Goal: Use online tool/utility: Utilize a website feature to perform a specific function

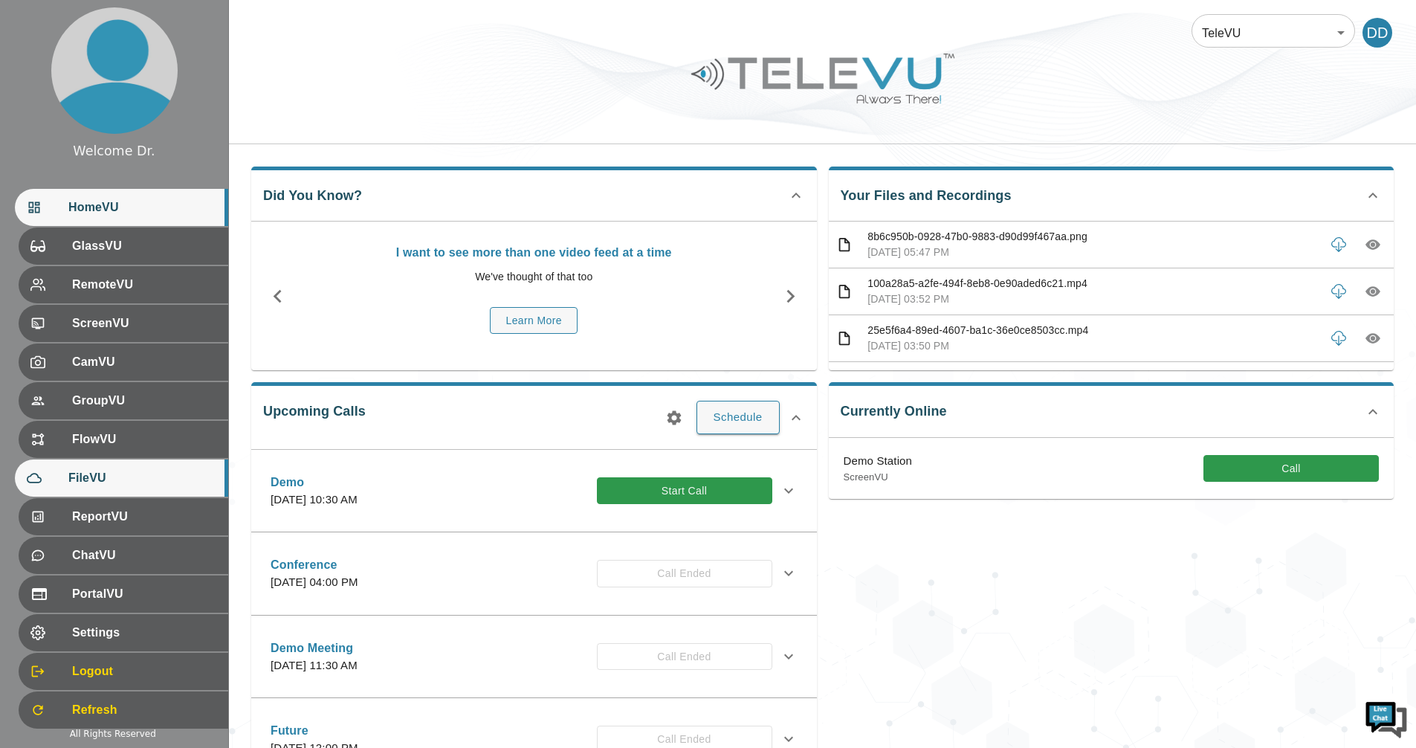
click at [102, 478] on span "FileVU" at bounding box center [142, 478] width 148 height 18
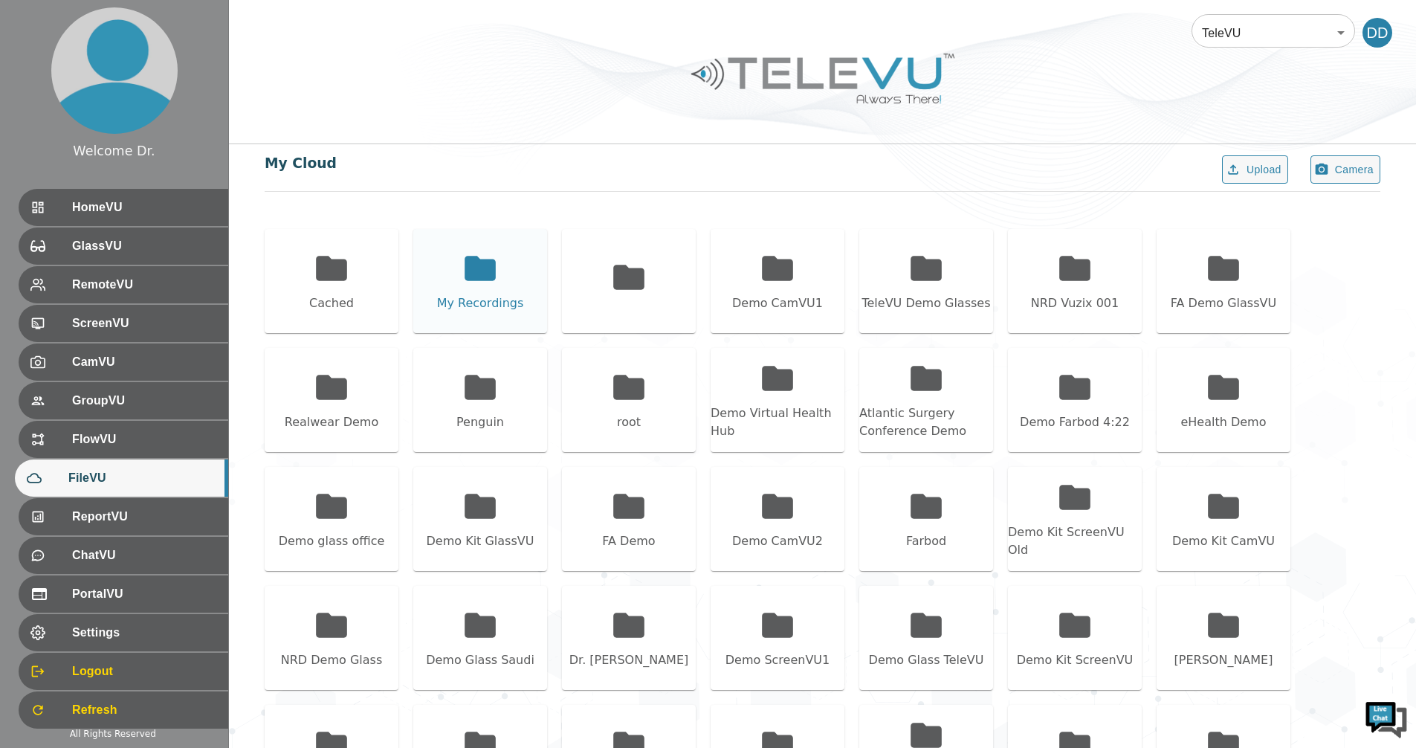
click at [491, 294] on div "My Recordings" at bounding box center [480, 303] width 87 height 18
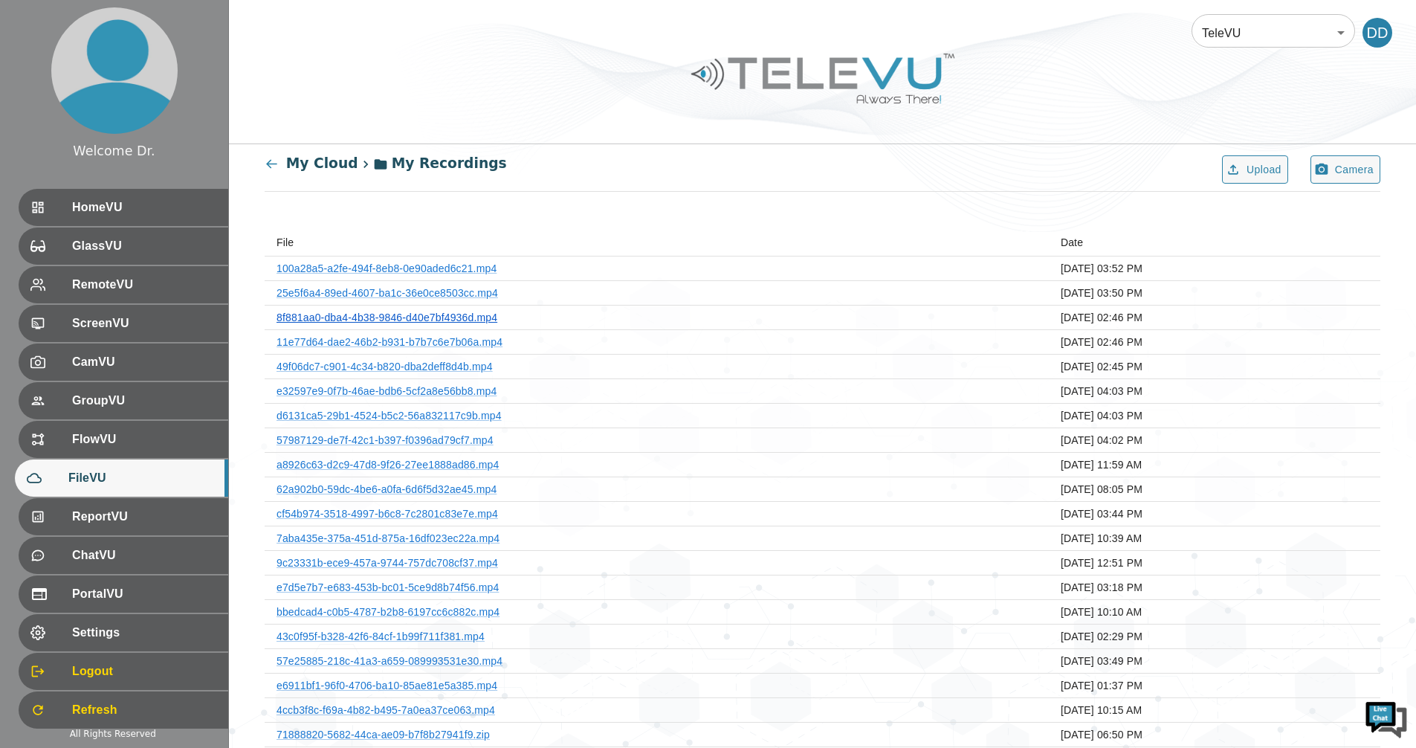
click at [470, 313] on link "8f881aa0-dba4-4b38-9846-d40e7bf4936d.mp4" at bounding box center [386, 317] width 221 height 12
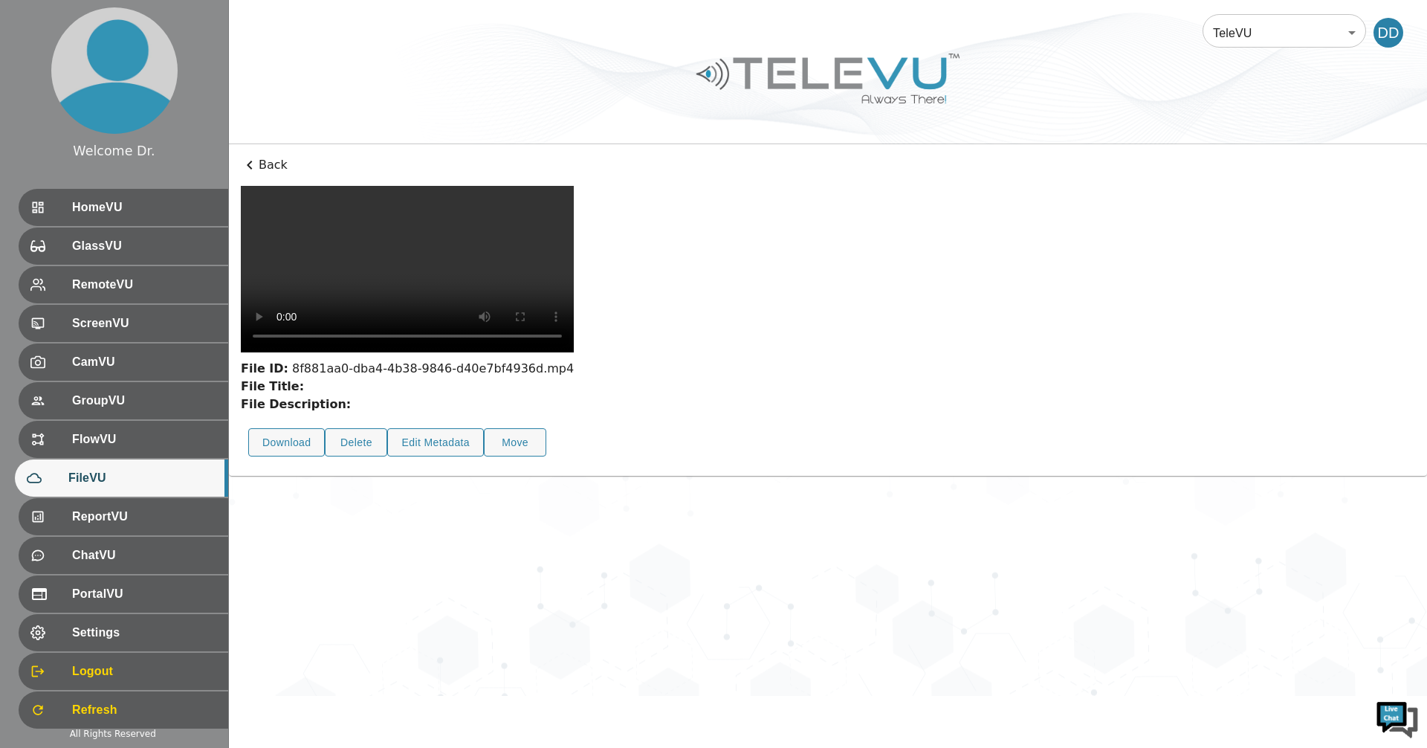
click at [259, 164] on p "Back" at bounding box center [828, 165] width 1174 height 18
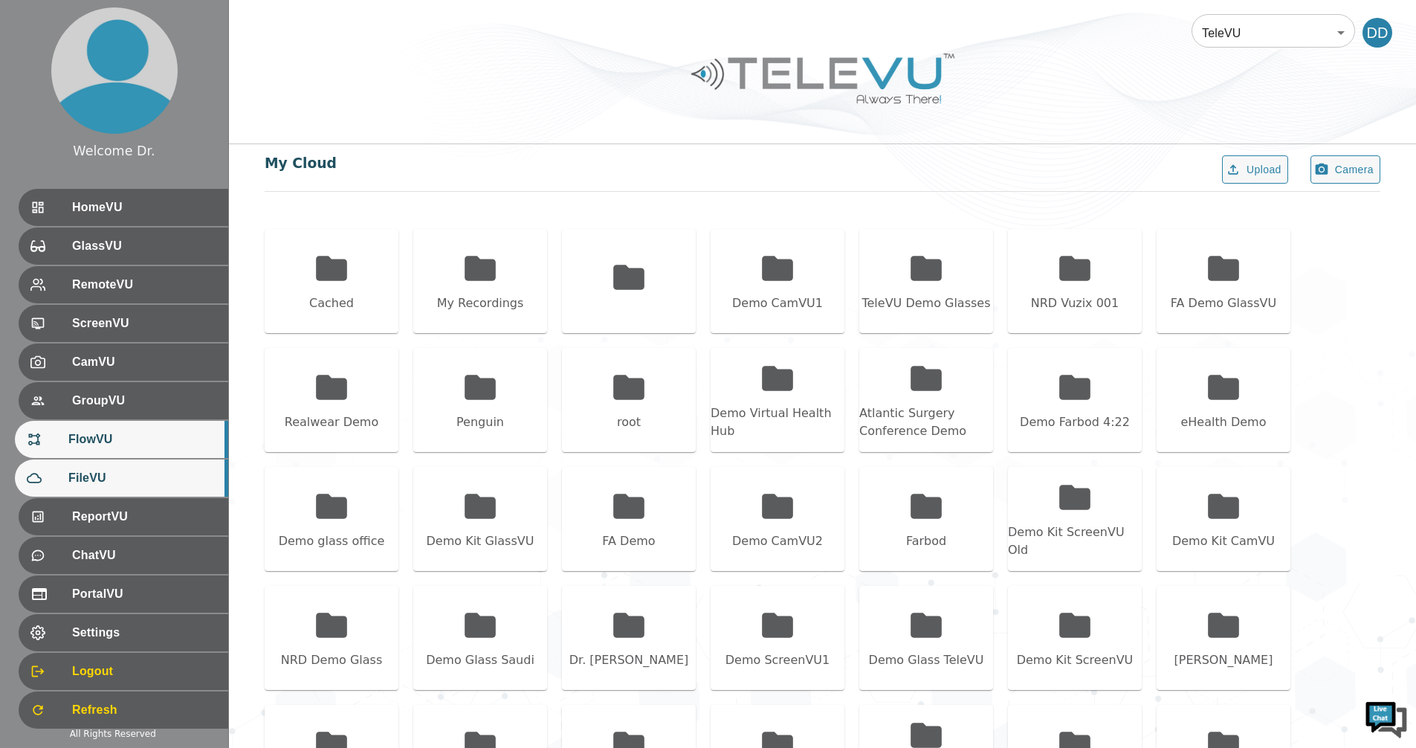
click at [102, 444] on span "FlowVU" at bounding box center [142, 439] width 148 height 18
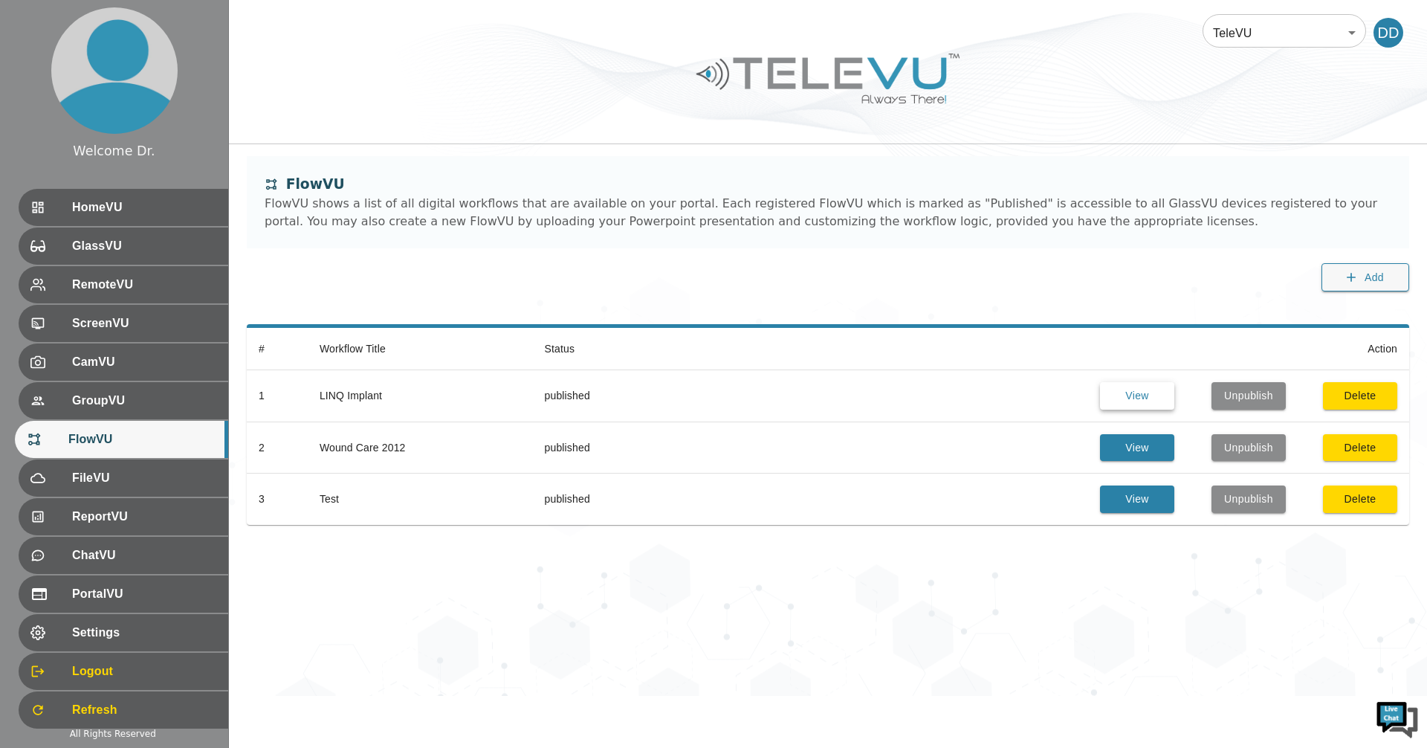
click at [1132, 402] on button "View" at bounding box center [1137, 395] width 74 height 27
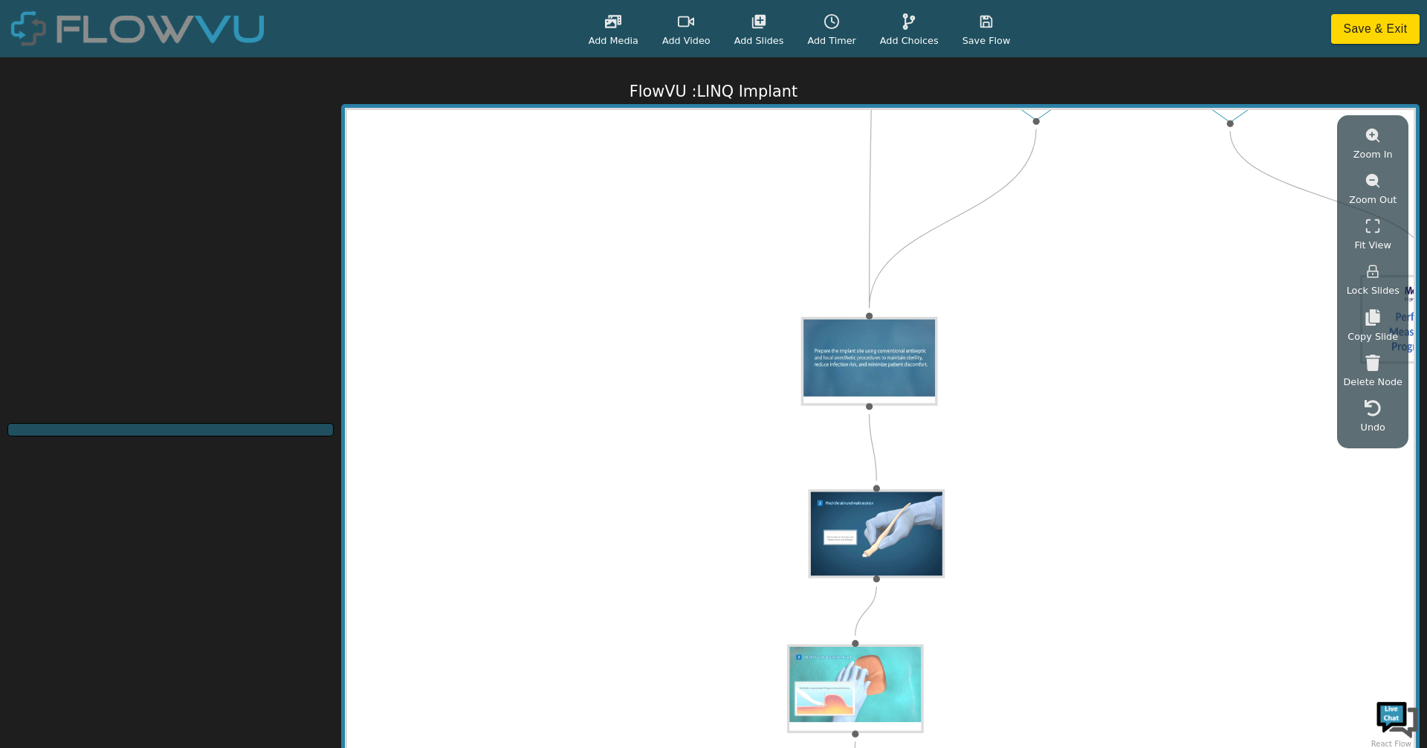
drag, startPoint x: 855, startPoint y: 236, endPoint x: 1082, endPoint y: 722, distance: 536.6
click at [1082, 722] on div "Start Yes No Yes No" at bounding box center [880, 430] width 1066 height 641
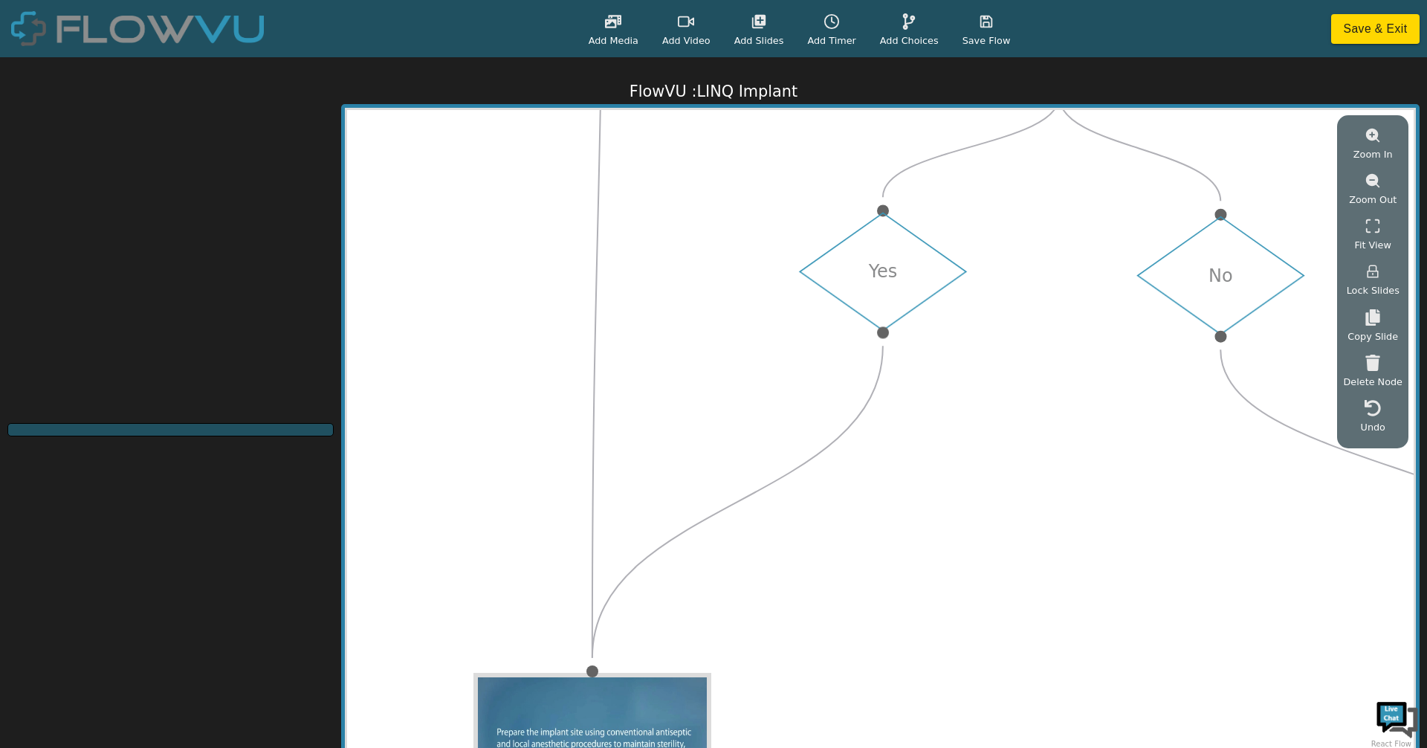
drag, startPoint x: 1066, startPoint y: 373, endPoint x: 916, endPoint y: 783, distance: 436.1
click at [916, 747] on html "Add Media Add Video Add Slides Add Timer Add Choices Save Flow Save & Exit Flow…" at bounding box center [713, 374] width 1427 height 748
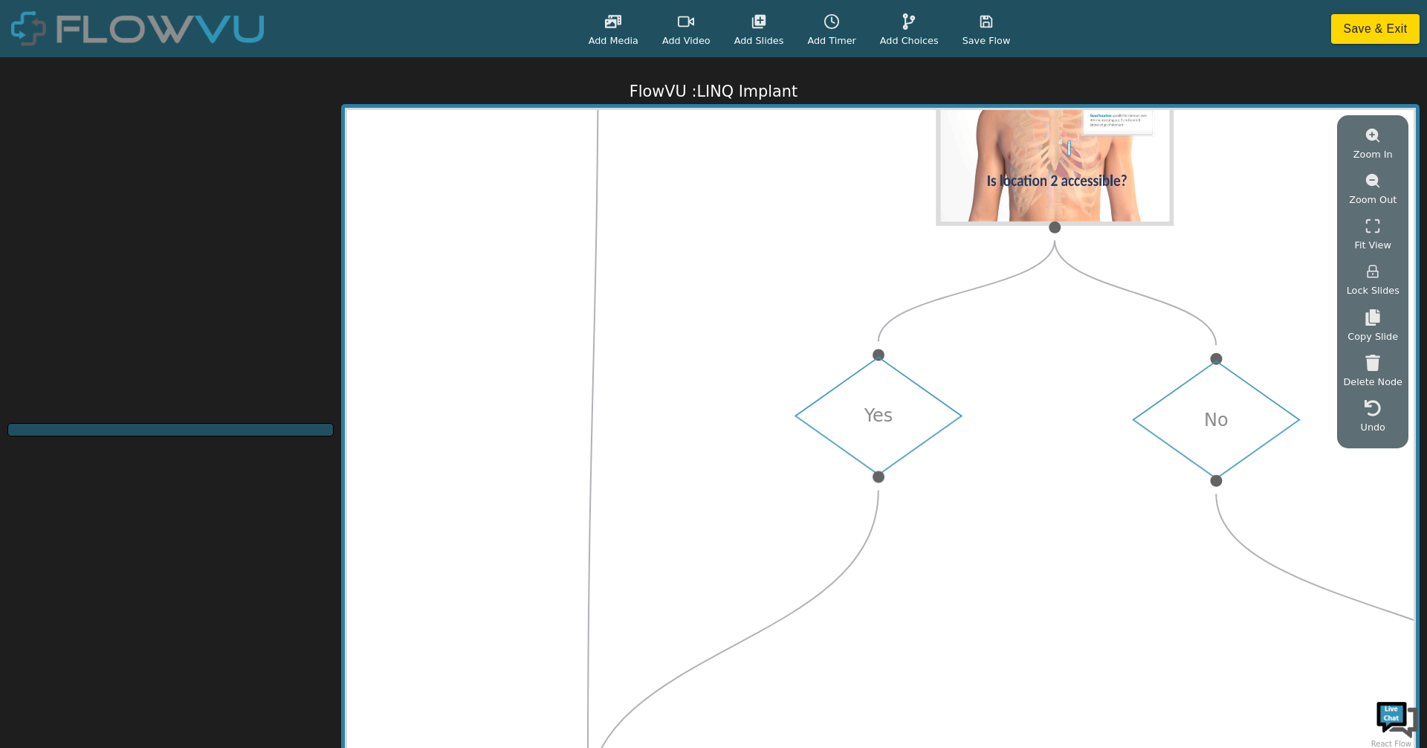
drag, startPoint x: 1013, startPoint y: 259, endPoint x: 915, endPoint y: 779, distance: 528.7
click at [915, 747] on html "Add Media Add Video Add Slides Add Timer Add Choices Save Flow Save & Exit Flow…" at bounding box center [713, 374] width 1427 height 748
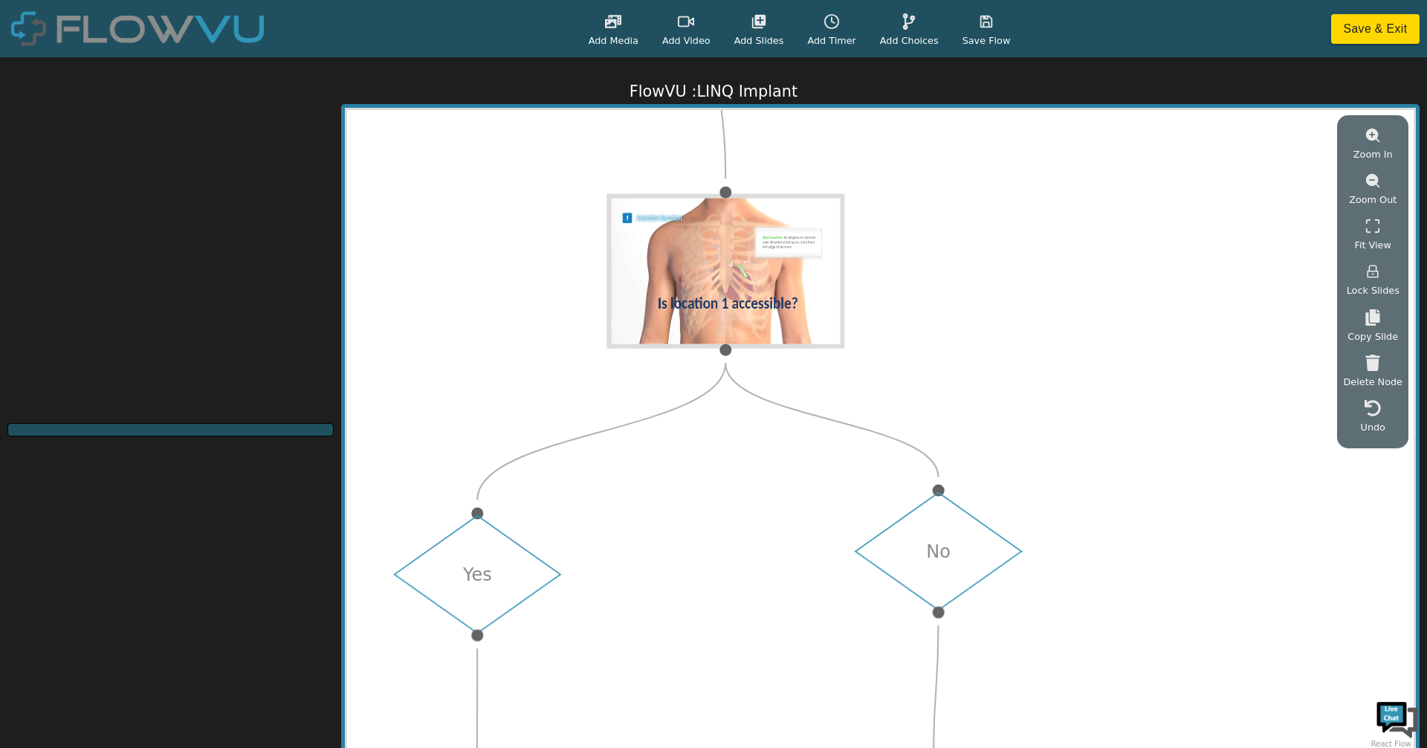
drag, startPoint x: 1065, startPoint y: 405, endPoint x: 1037, endPoint y: 731, distance: 327.4
click at [1037, 731] on div "Start Yes No Yes No" at bounding box center [880, 430] width 1066 height 641
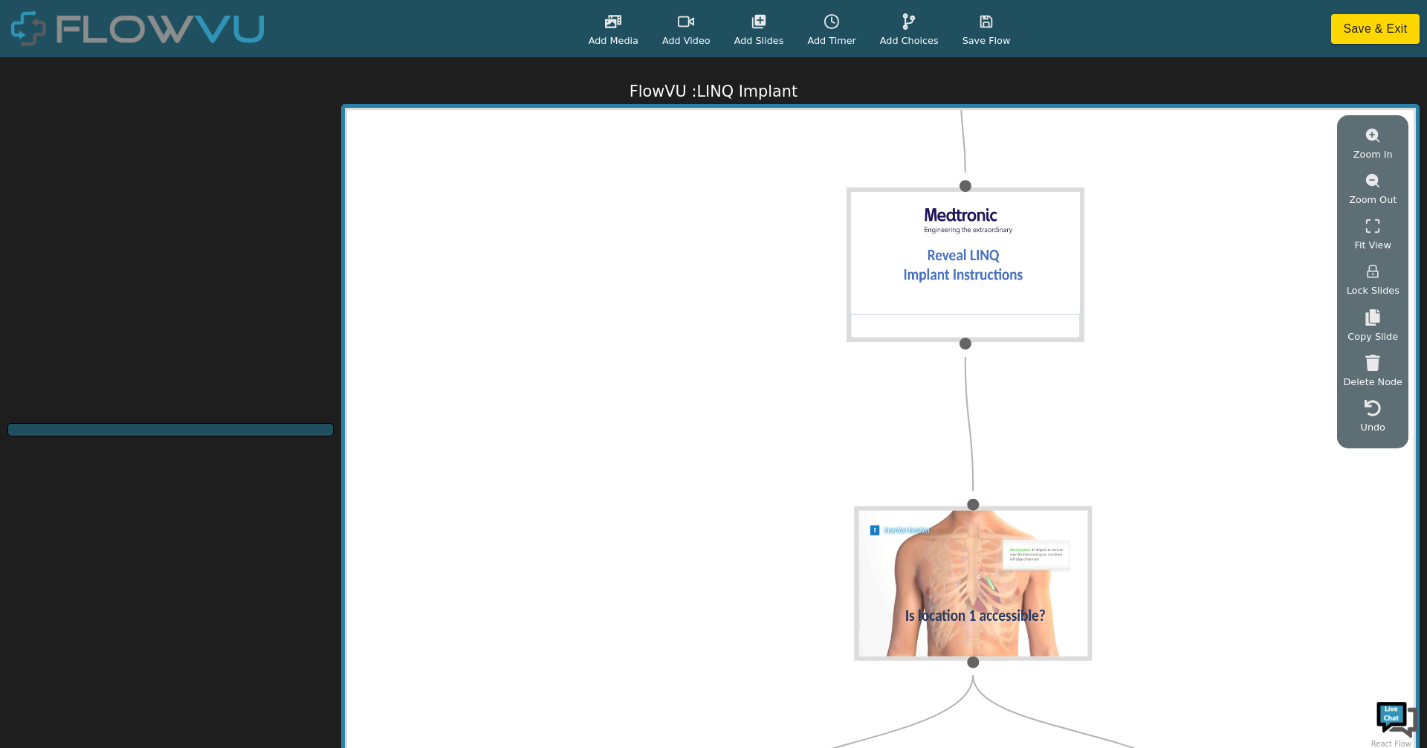
drag, startPoint x: 1061, startPoint y: 332, endPoint x: 1248, endPoint y: 602, distance: 328.4
click at [1308, 639] on div "Start Yes No Yes No" at bounding box center [880, 430] width 1066 height 641
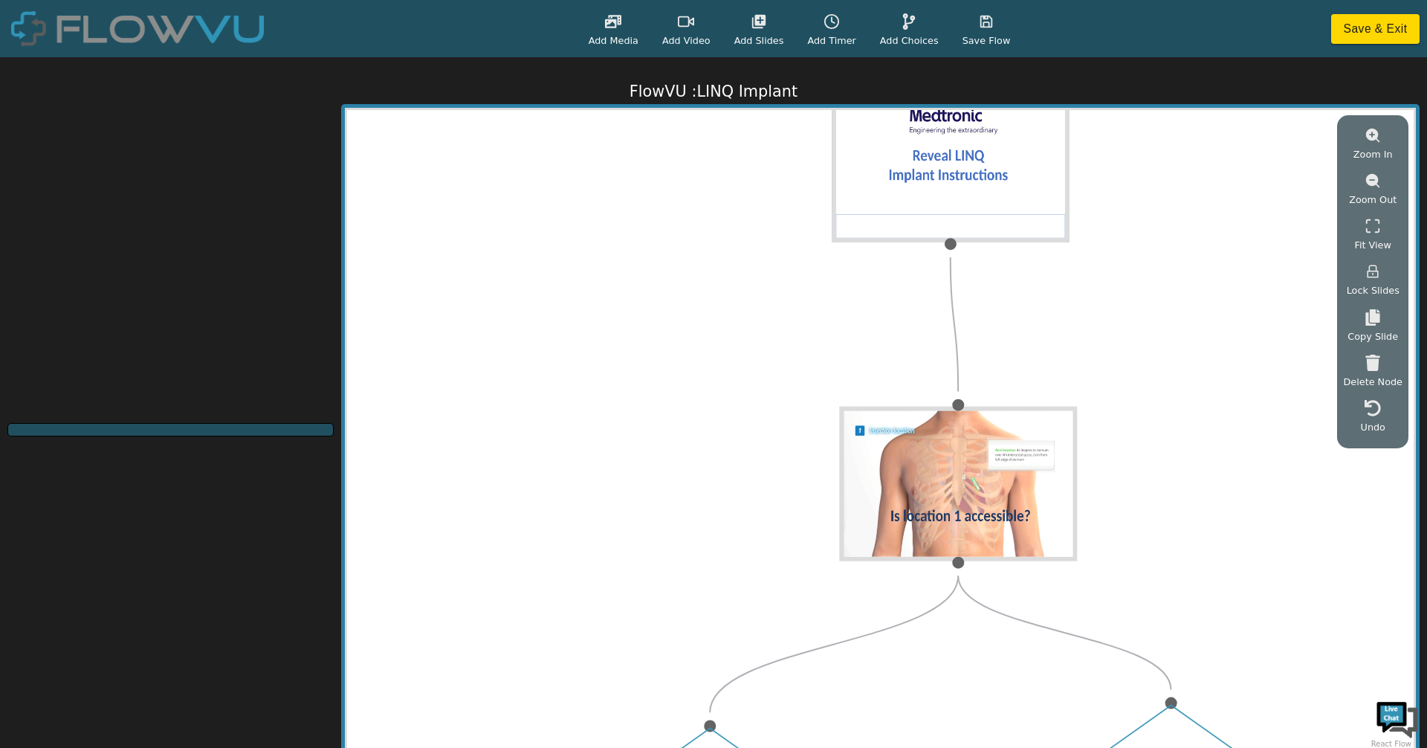
drag, startPoint x: 1153, startPoint y: 375, endPoint x: 1136, endPoint y: 199, distance: 176.2
click at [1136, 199] on div "Start Yes No Yes No" at bounding box center [880, 430] width 1066 height 641
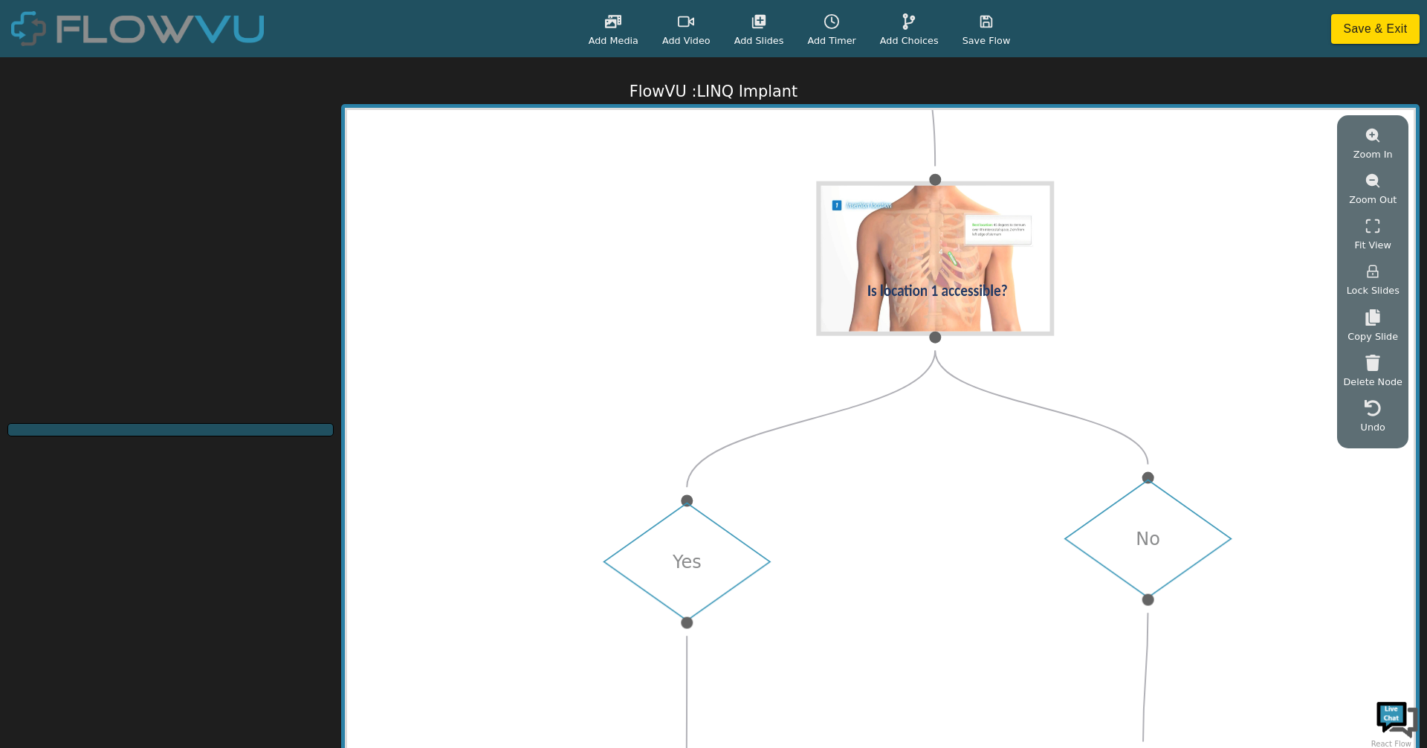
drag, startPoint x: 1190, startPoint y: 574, endPoint x: 978, endPoint y: 409, distance: 268.5
click at [1169, 427] on div "Start Yes No Yes No" at bounding box center [880, 430] width 1066 height 641
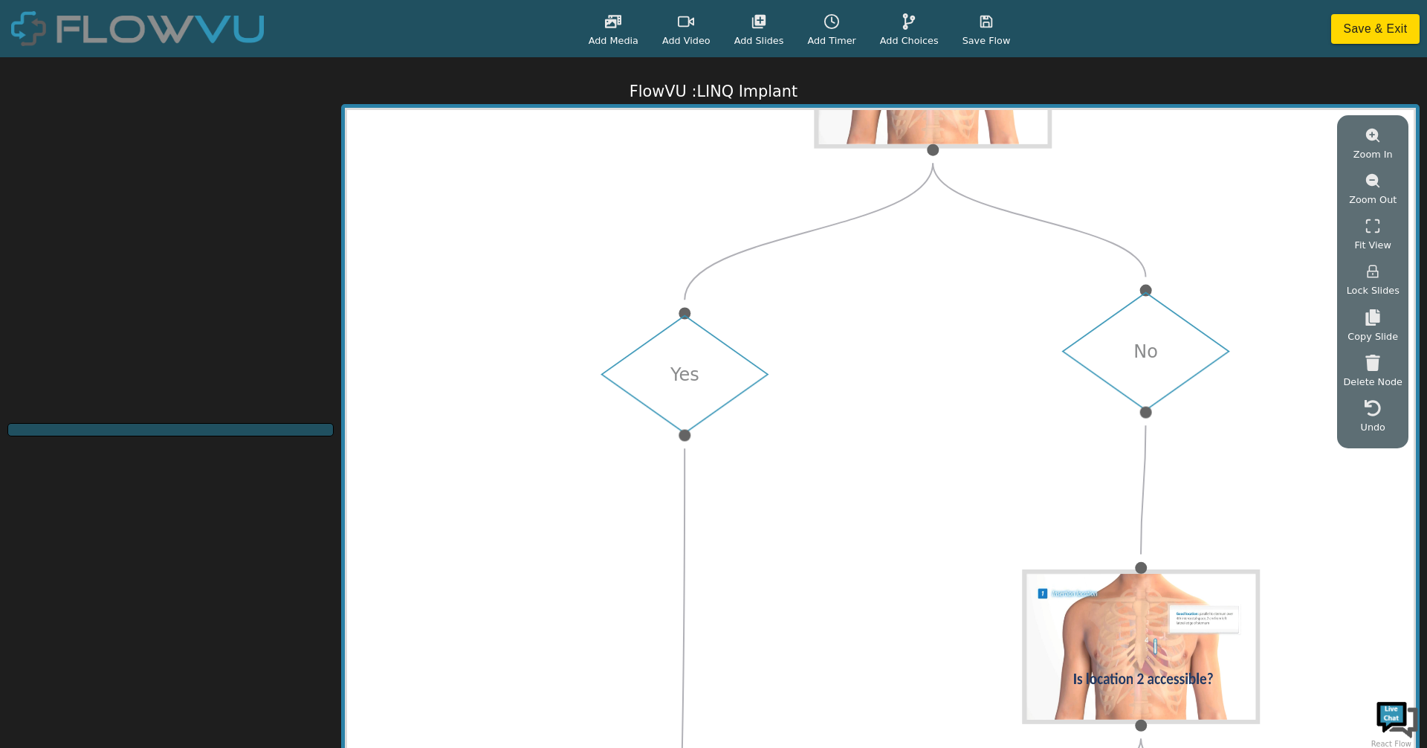
drag, startPoint x: 908, startPoint y: 619, endPoint x: 919, endPoint y: 234, distance: 385.1
click at [919, 234] on div "Start Yes No Yes No" at bounding box center [880, 430] width 1066 height 641
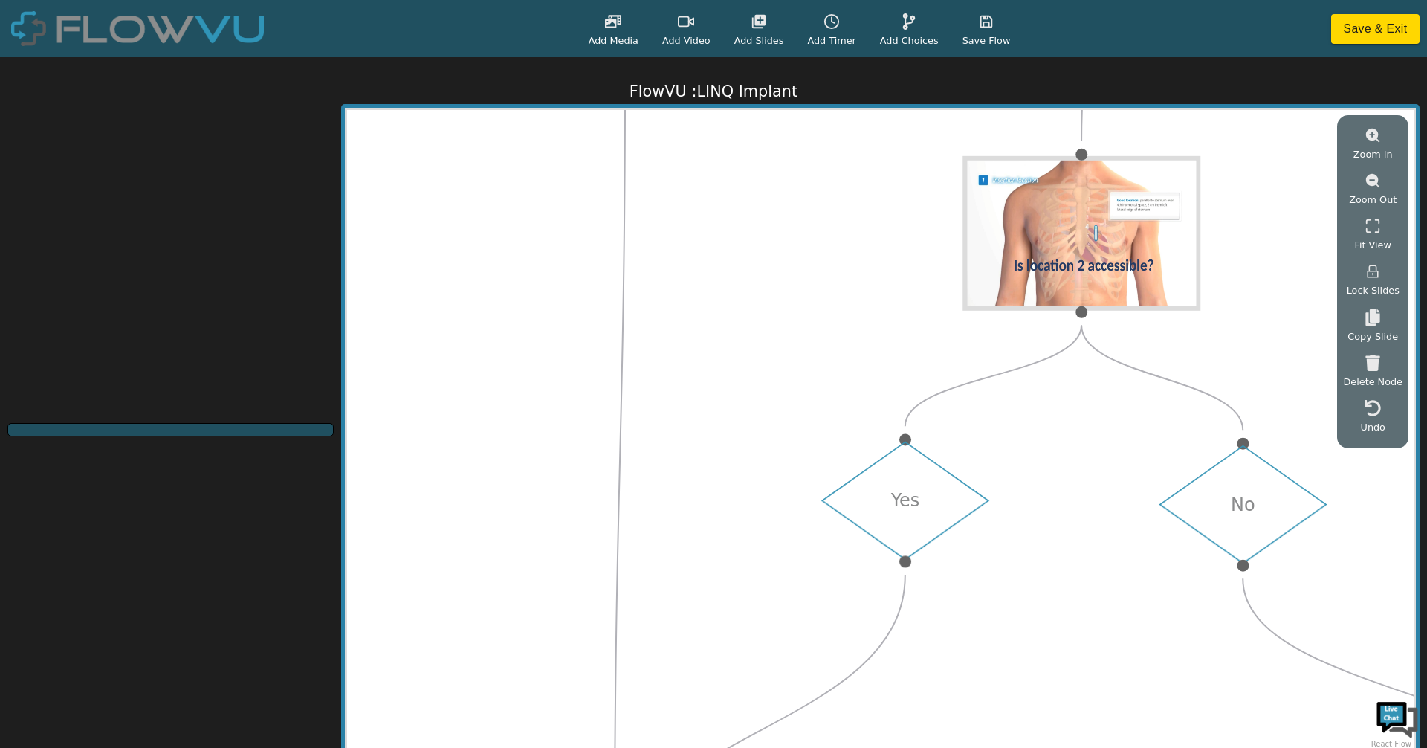
drag, startPoint x: 796, startPoint y: 436, endPoint x: 749, endPoint y: 153, distance: 287.0
click at [749, 153] on div "Start Yes No Yes No" at bounding box center [880, 430] width 1066 height 641
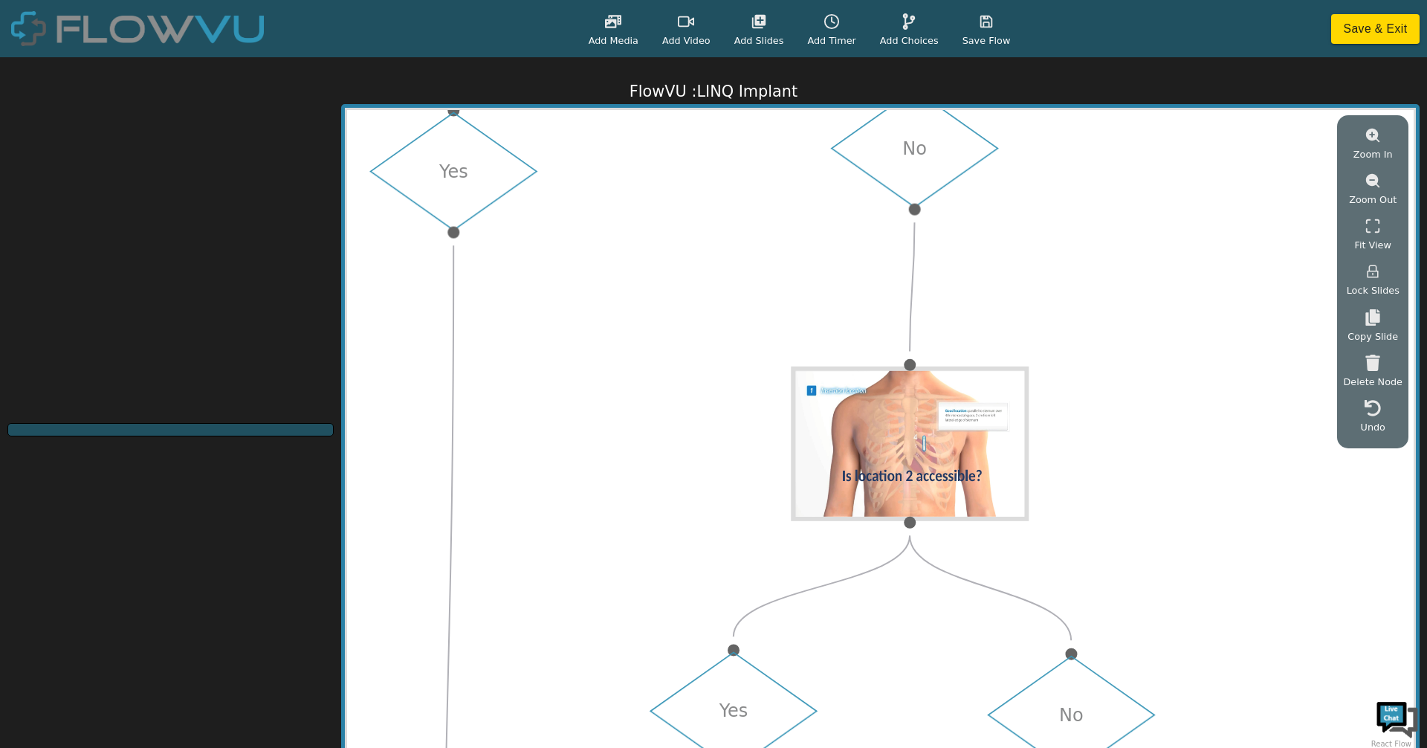
drag, startPoint x: 869, startPoint y: 175, endPoint x: 682, endPoint y: 444, distance: 327.4
click at [682, 444] on div "Start Yes No Yes No" at bounding box center [880, 430] width 1066 height 641
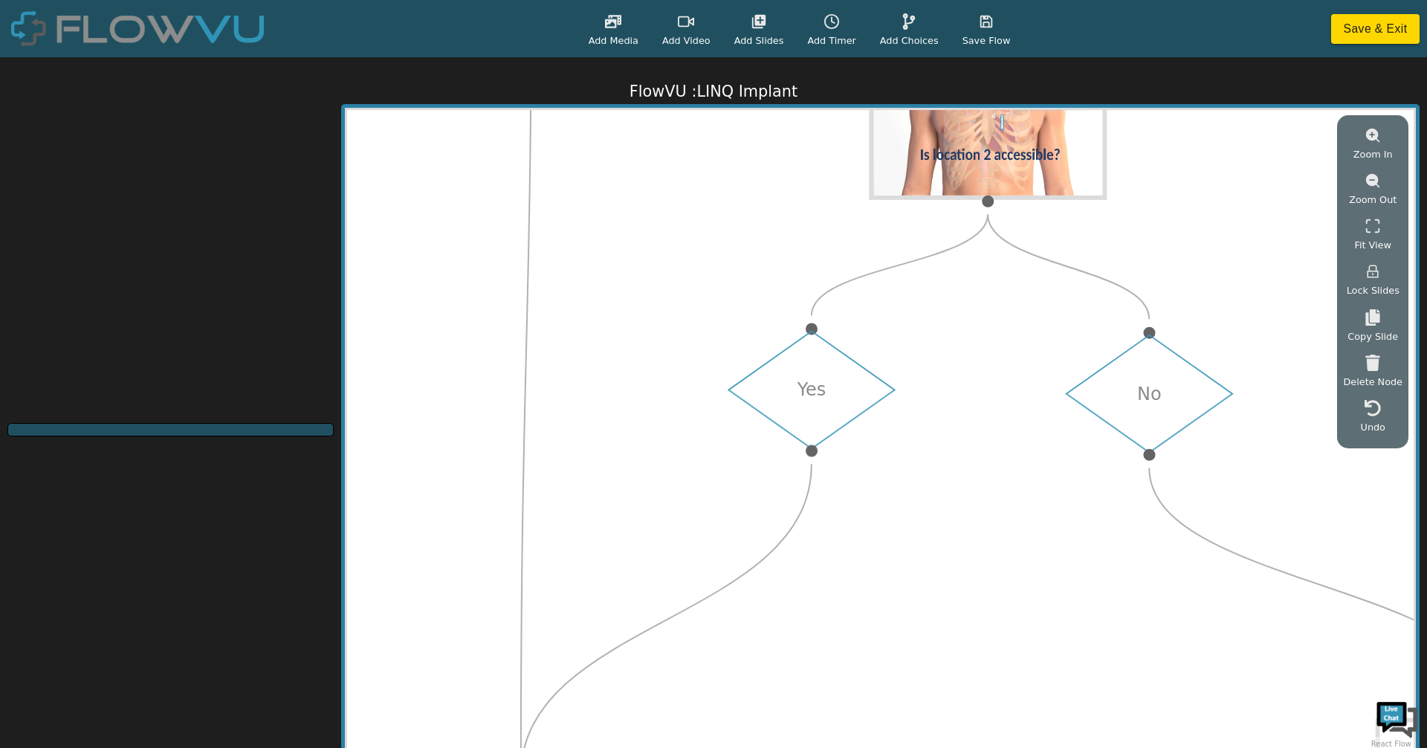
drag, startPoint x: 898, startPoint y: 479, endPoint x: 945, endPoint y: 289, distance: 195.9
click at [945, 289] on div "Start Yes No Yes No" at bounding box center [880, 430] width 1066 height 641
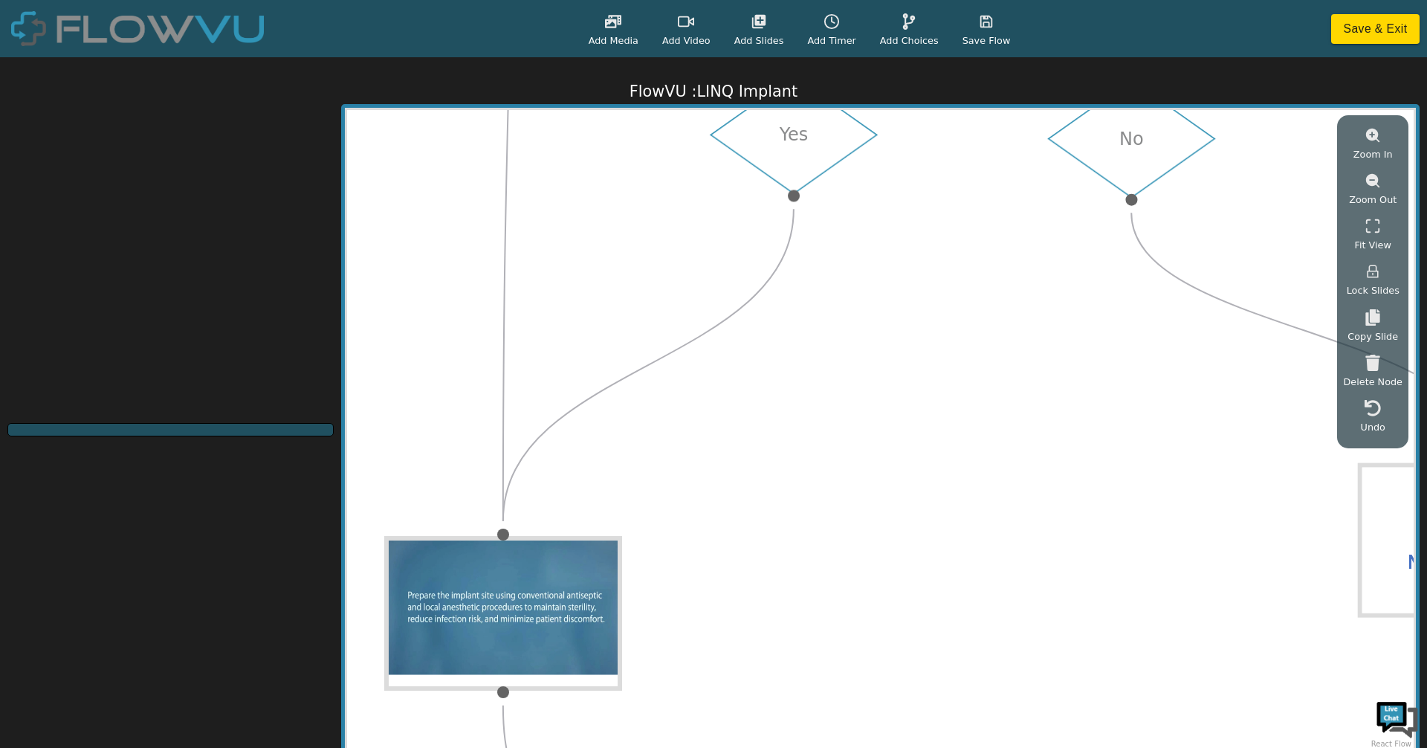
drag, startPoint x: 945, startPoint y: 525, endPoint x: 907, endPoint y: 265, distance: 262.2
click at [910, 244] on div "Start Yes No Yes No" at bounding box center [880, 430] width 1066 height 641
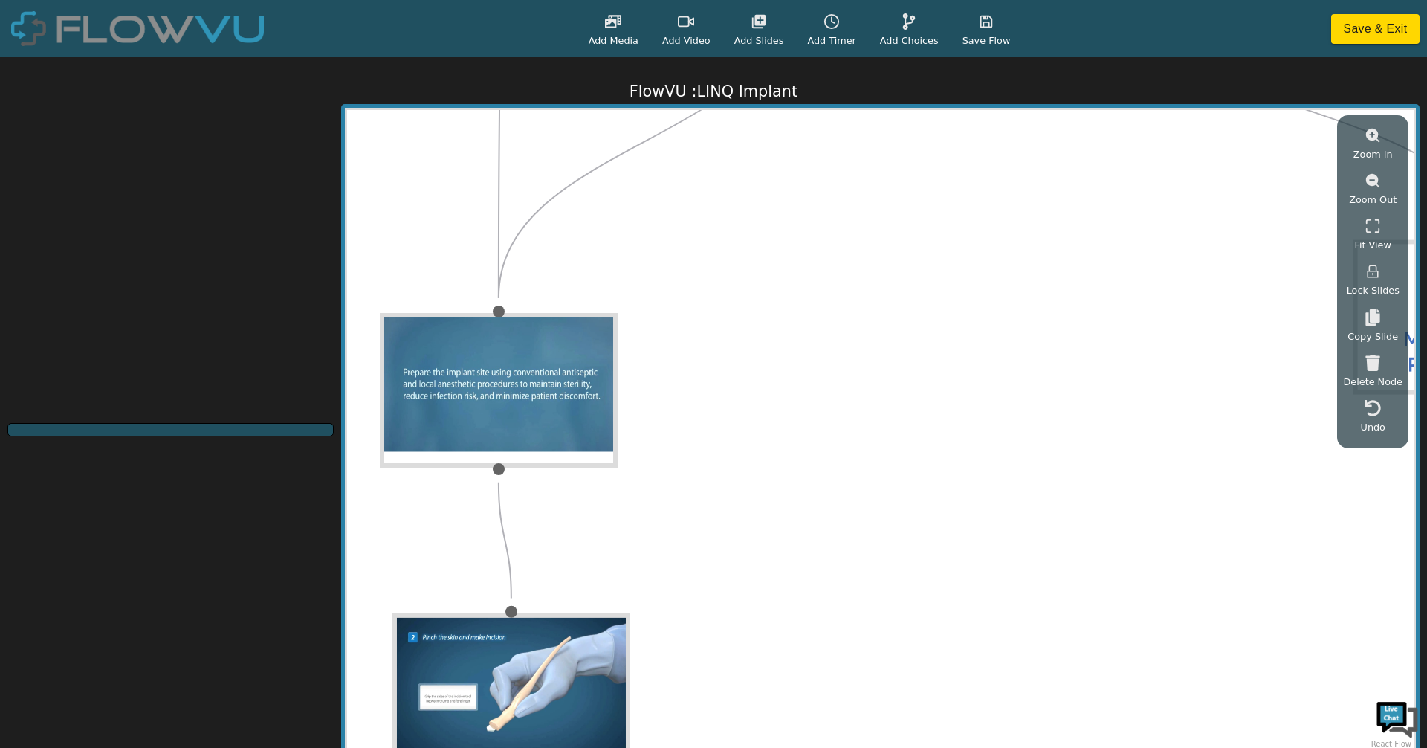
drag, startPoint x: 910, startPoint y: 489, endPoint x: 898, endPoint y: 328, distance: 161.7
click at [921, 300] on div "Start Yes No Yes No" at bounding box center [880, 430] width 1066 height 641
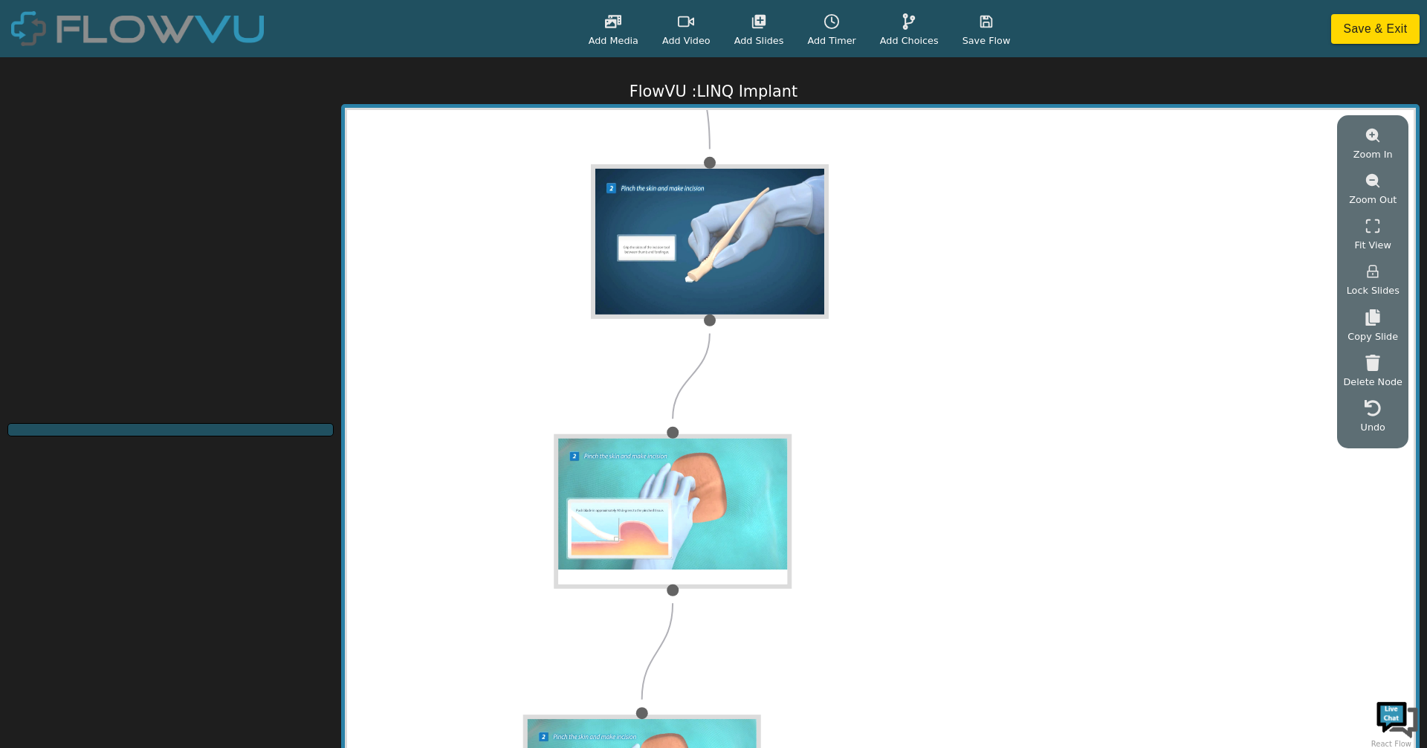
drag, startPoint x: 713, startPoint y: 550, endPoint x: 912, endPoint y: 97, distance: 494.5
click at [912, 97] on div "FlowVU : LINQ Implant Zoom In Zoom Out Fit View Lock Slides Copy Slide Delete N…" at bounding box center [713, 402] width 1427 height 690
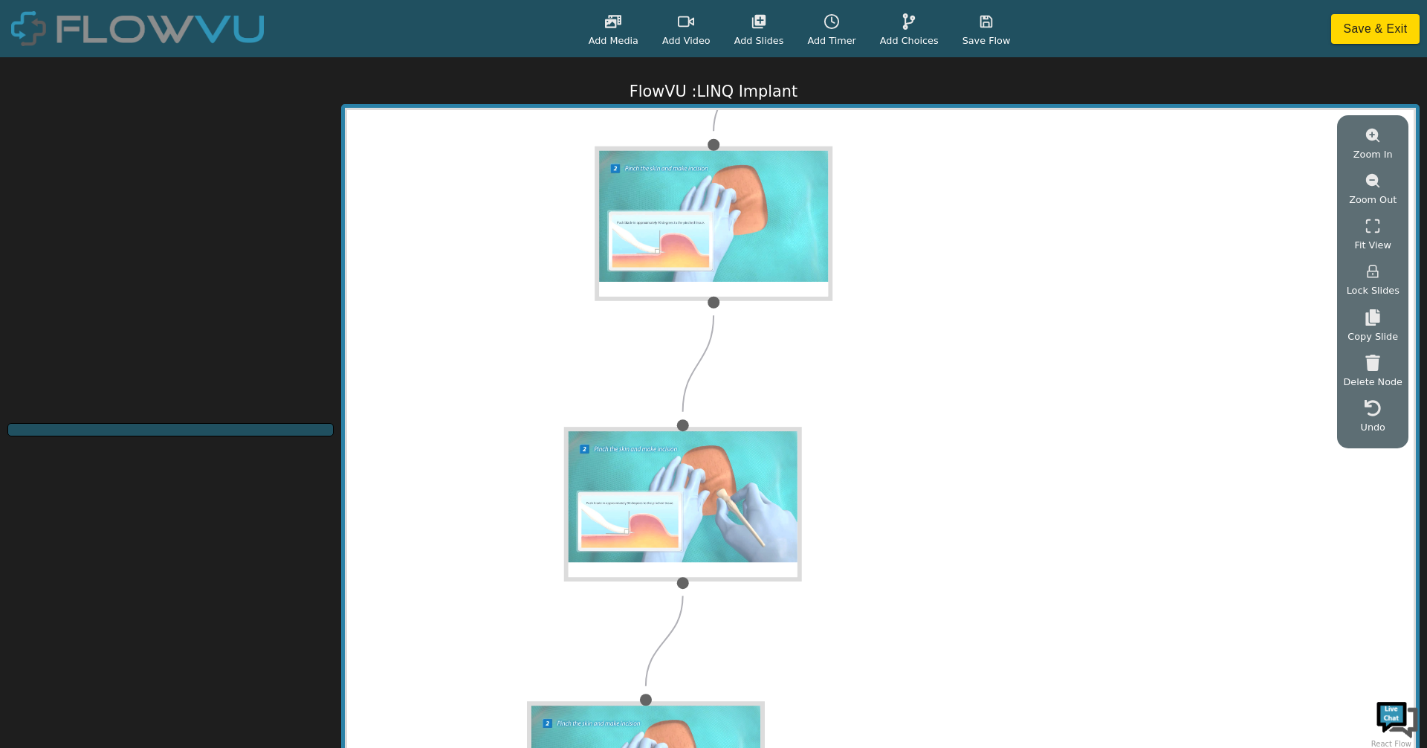
drag, startPoint x: 919, startPoint y: 589, endPoint x: 957, endPoint y: 306, distance: 285.8
click at [957, 306] on div "Start Yes No Yes No" at bounding box center [880, 430] width 1066 height 641
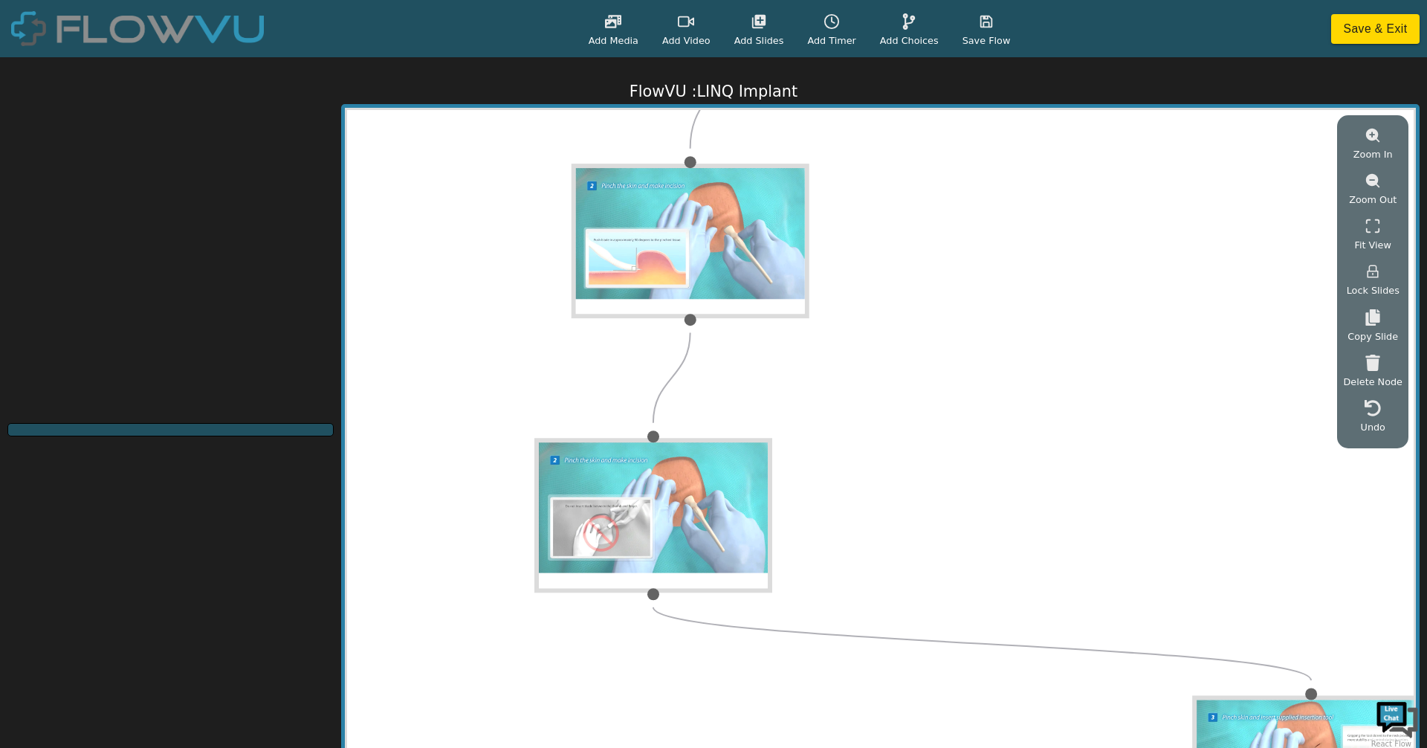
drag, startPoint x: 849, startPoint y: 577, endPoint x: 857, endPoint y: 314, distance: 263.2
click at [857, 314] on div "Start Yes No Yes No" at bounding box center [880, 430] width 1066 height 641
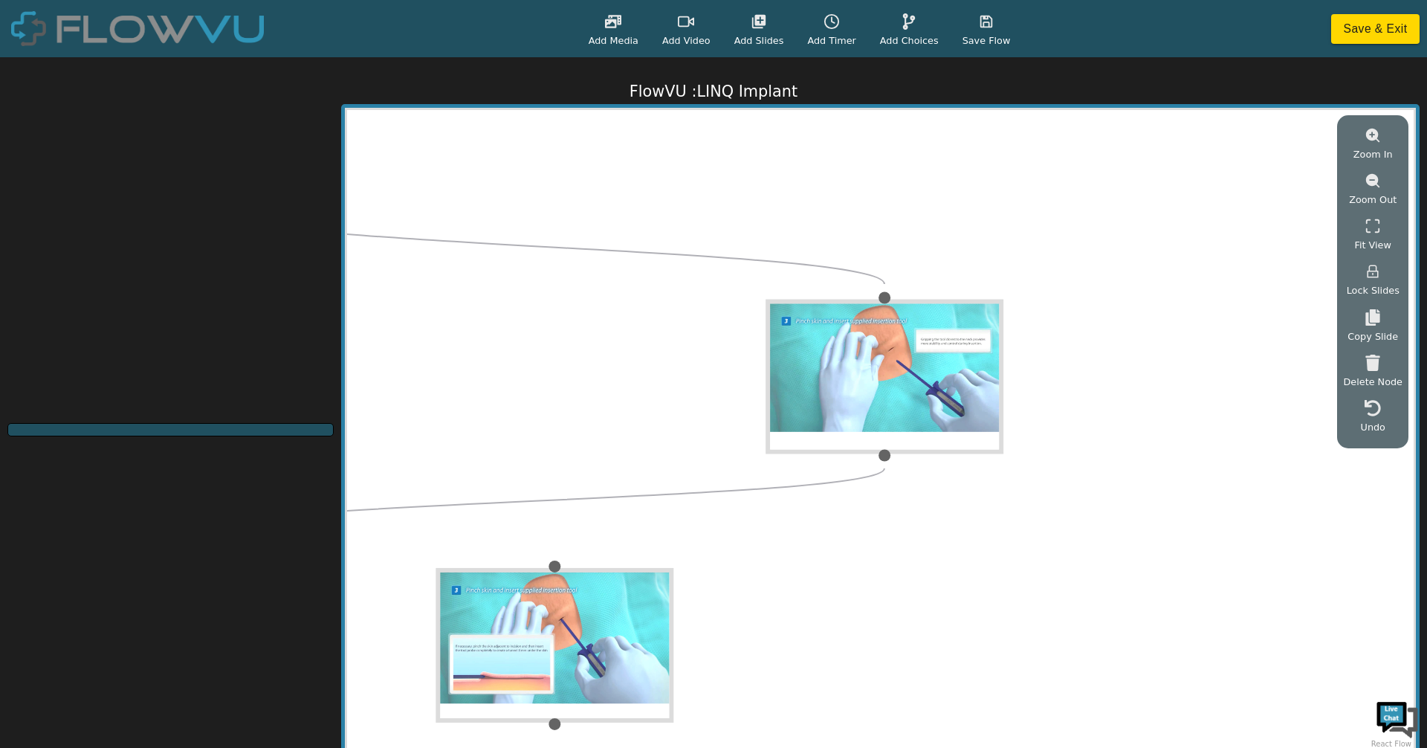
drag, startPoint x: 990, startPoint y: 460, endPoint x: 637, endPoint y: 160, distance: 463.4
click at [637, 160] on div "Start Yes No Yes No" at bounding box center [880, 430] width 1066 height 641
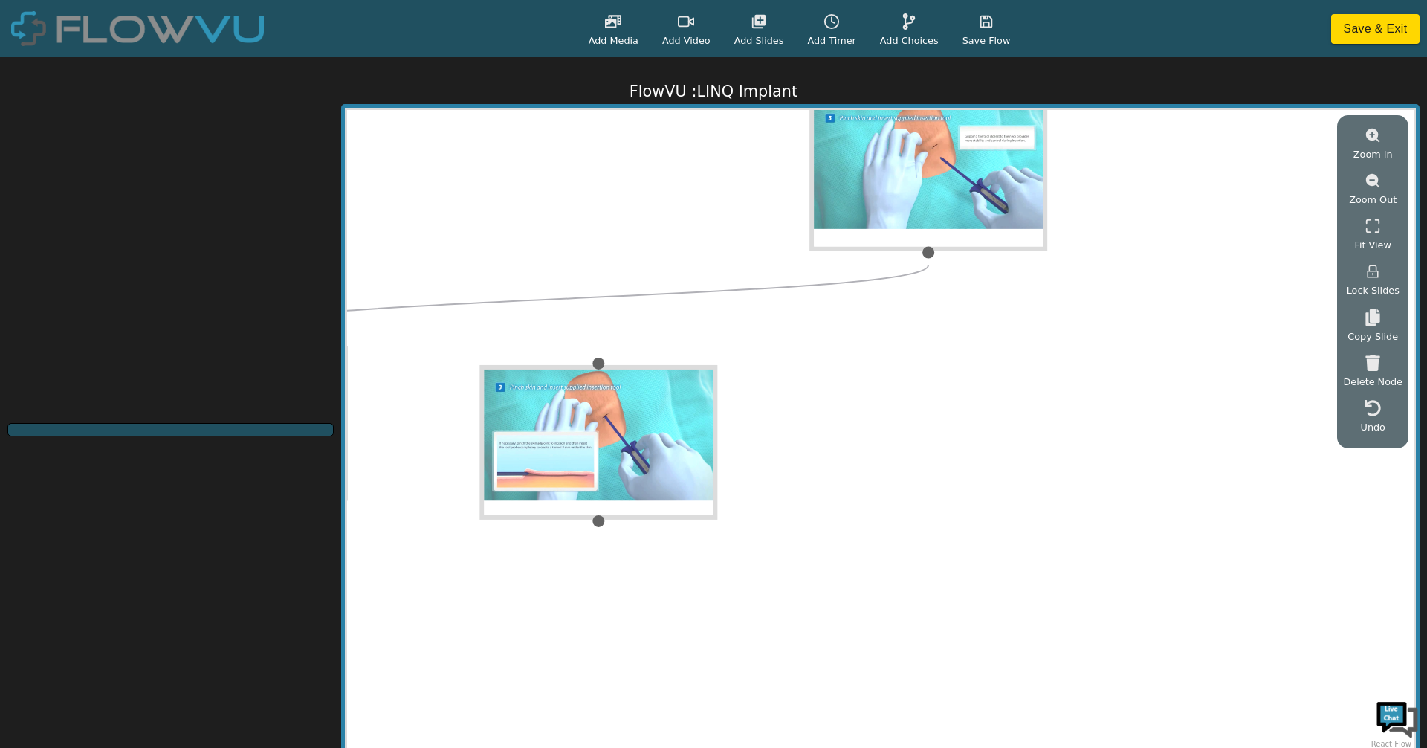
drag, startPoint x: 934, startPoint y: 514, endPoint x: 972, endPoint y: 332, distance: 186.0
click at [972, 332] on div "Start Yes No Yes No" at bounding box center [880, 430] width 1066 height 641
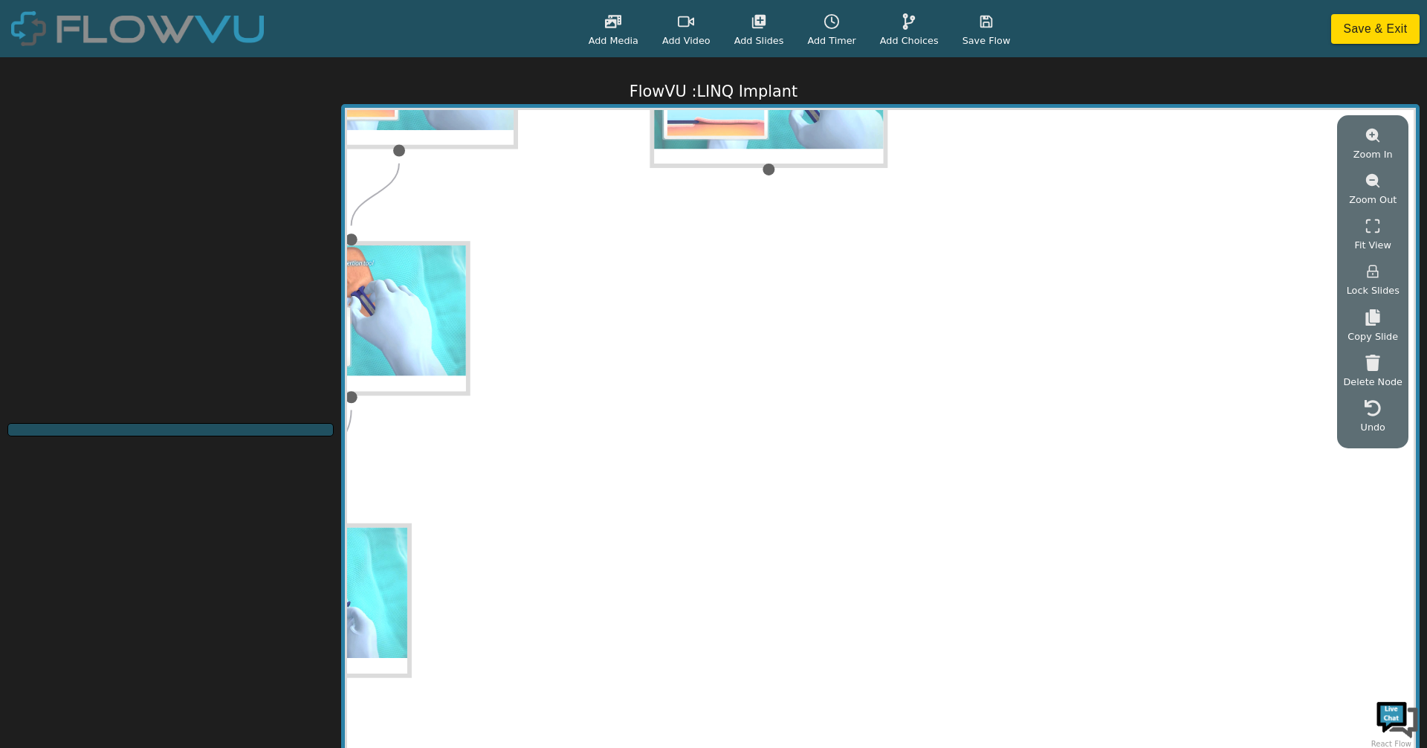
drag, startPoint x: 823, startPoint y: 653, endPoint x: 993, endPoint y: 304, distance: 387.9
click at [993, 304] on div "Start Yes No Yes No" at bounding box center [880, 430] width 1066 height 641
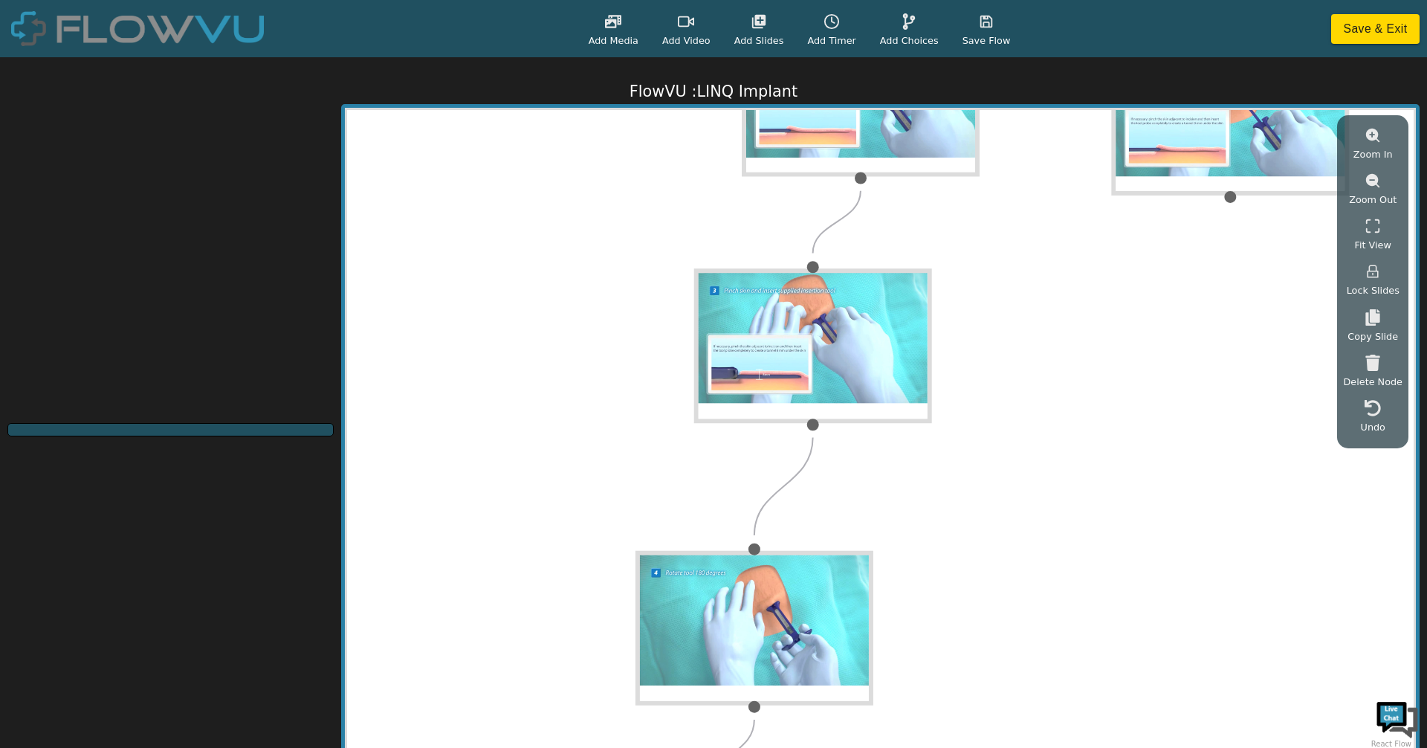
drag, startPoint x: 659, startPoint y: 543, endPoint x: 1118, endPoint y: 566, distance: 459.9
click at [1120, 566] on div "Start Yes No Yes No" at bounding box center [880, 430] width 1066 height 641
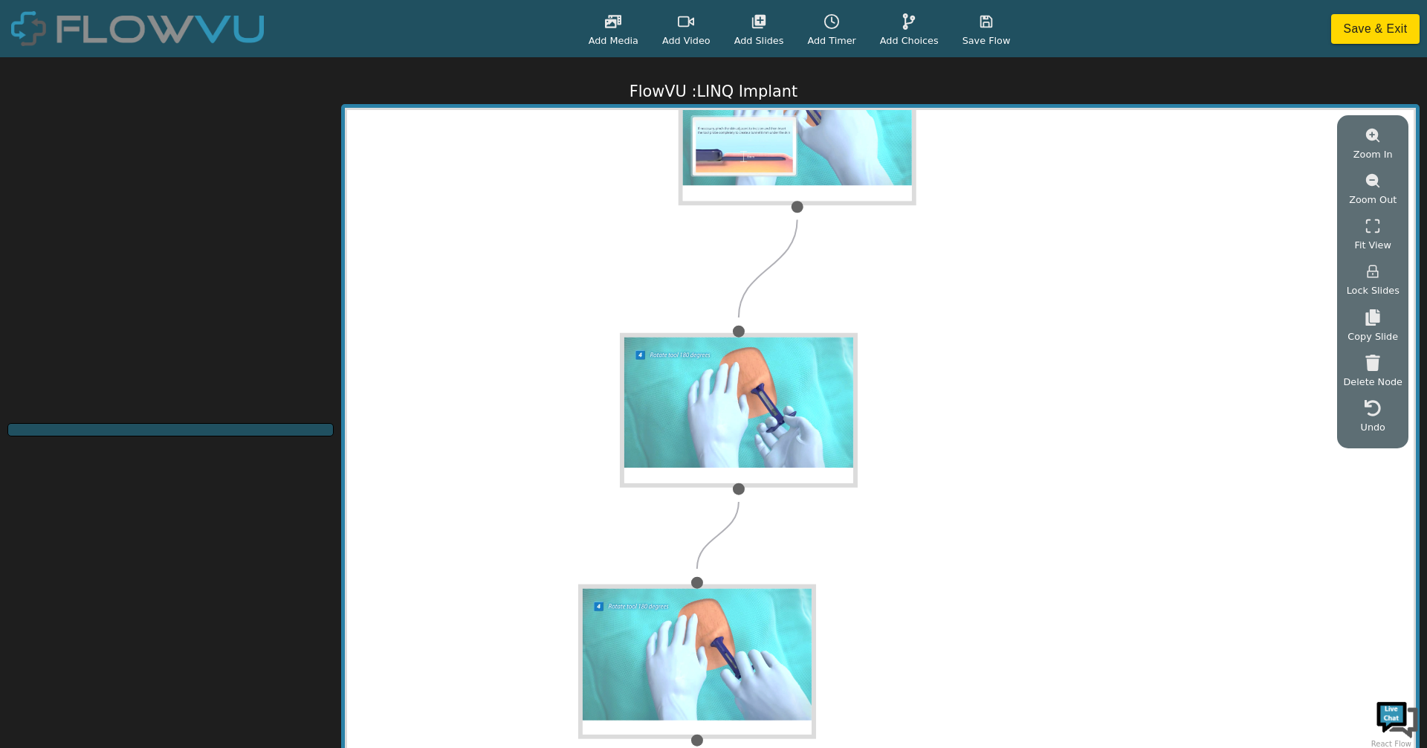
drag, startPoint x: 1006, startPoint y: 636, endPoint x: 992, endPoint y: 425, distance: 211.5
click at [992, 425] on div "Start Yes No Yes No" at bounding box center [880, 430] width 1066 height 641
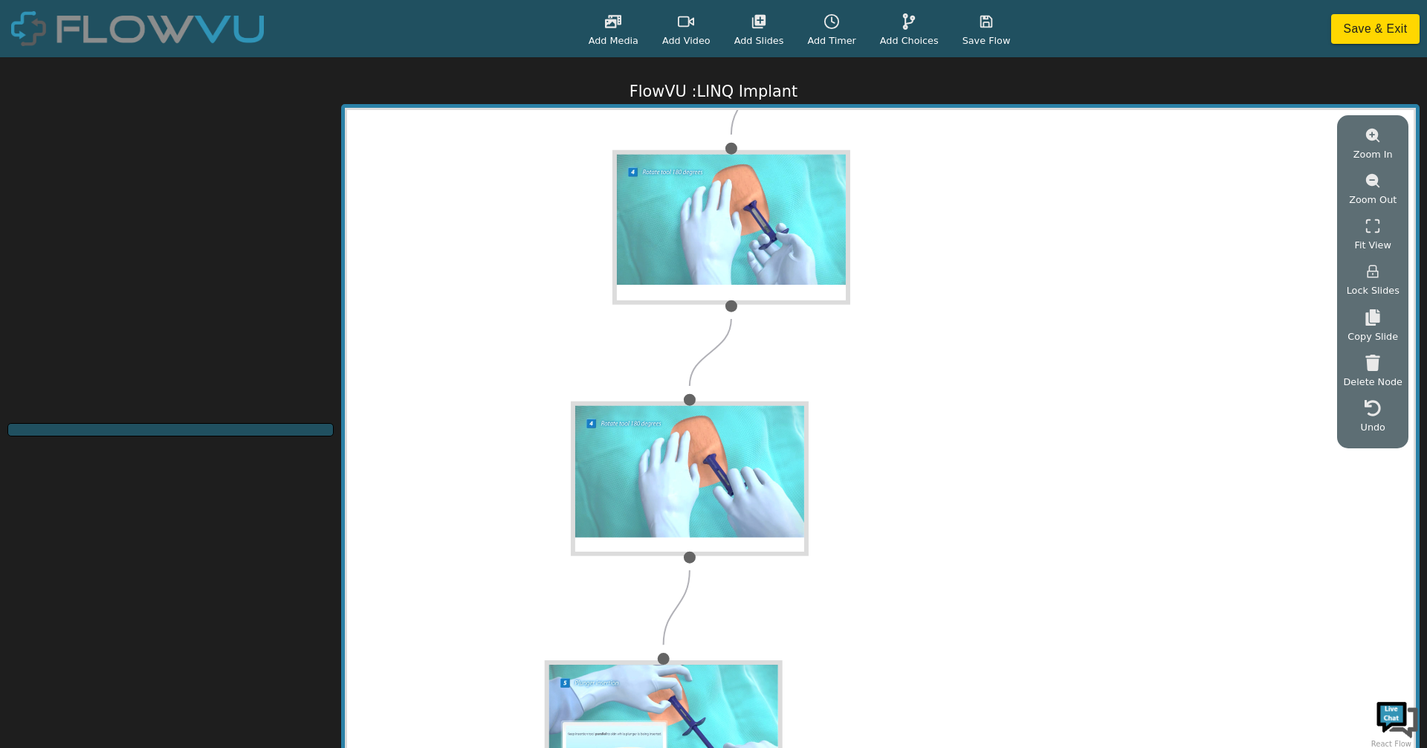
drag, startPoint x: 991, startPoint y: 622, endPoint x: 983, endPoint y: 439, distance: 183.0
click at [983, 439] on div "Start Yes No Yes No" at bounding box center [880, 430] width 1066 height 641
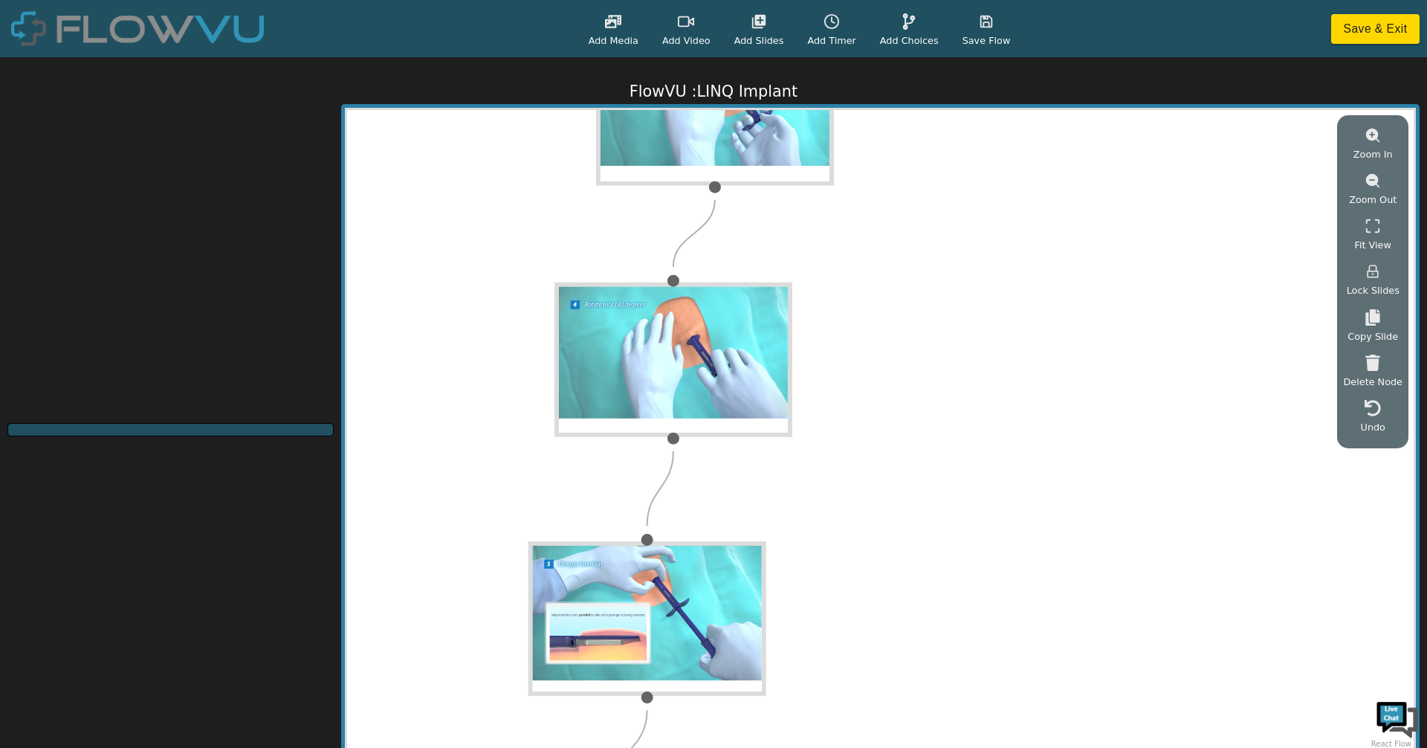
drag, startPoint x: 1044, startPoint y: 572, endPoint x: 1028, endPoint y: 467, distance: 105.3
click at [1028, 467] on div "Start Yes No Yes No" at bounding box center [880, 430] width 1066 height 641
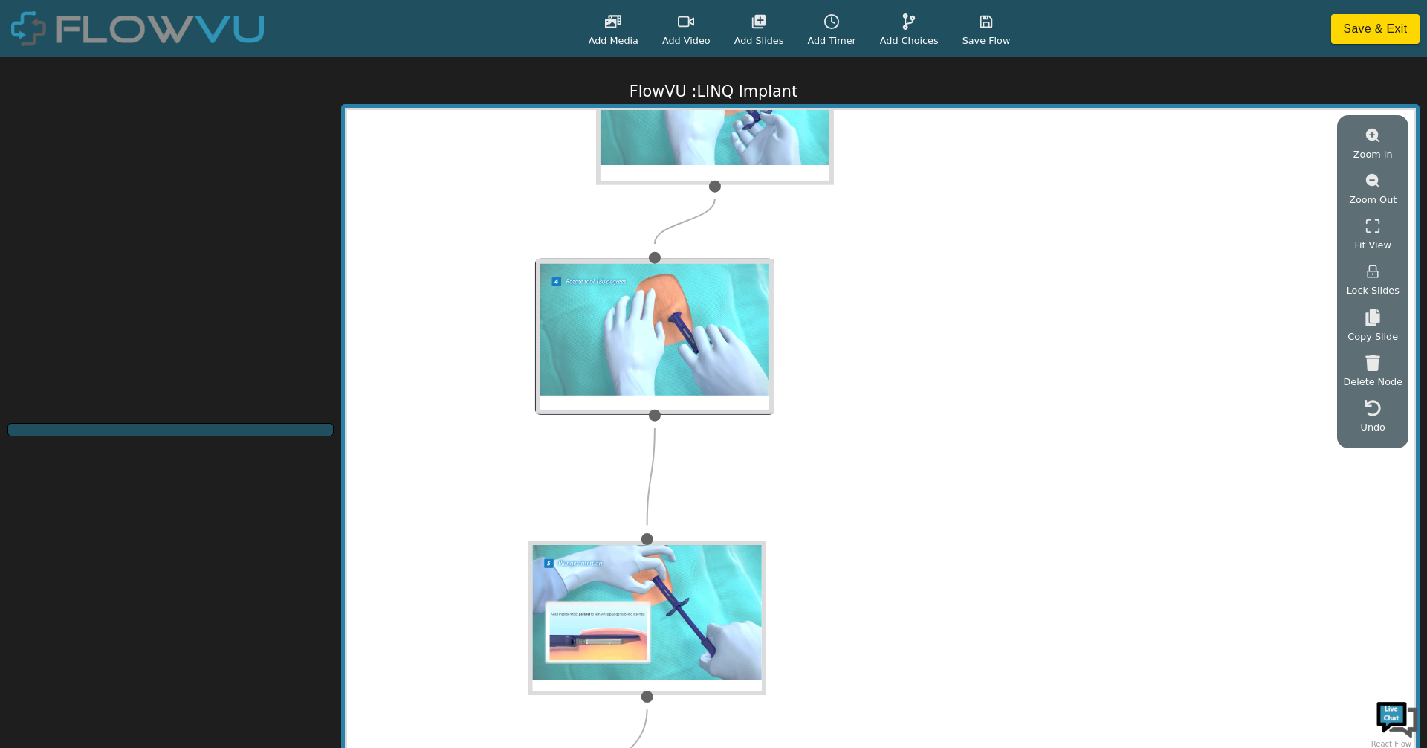
drag, startPoint x: 767, startPoint y: 369, endPoint x: 742, endPoint y: 355, distance: 28.9
click at [742, 355] on img at bounding box center [655, 336] width 238 height 155
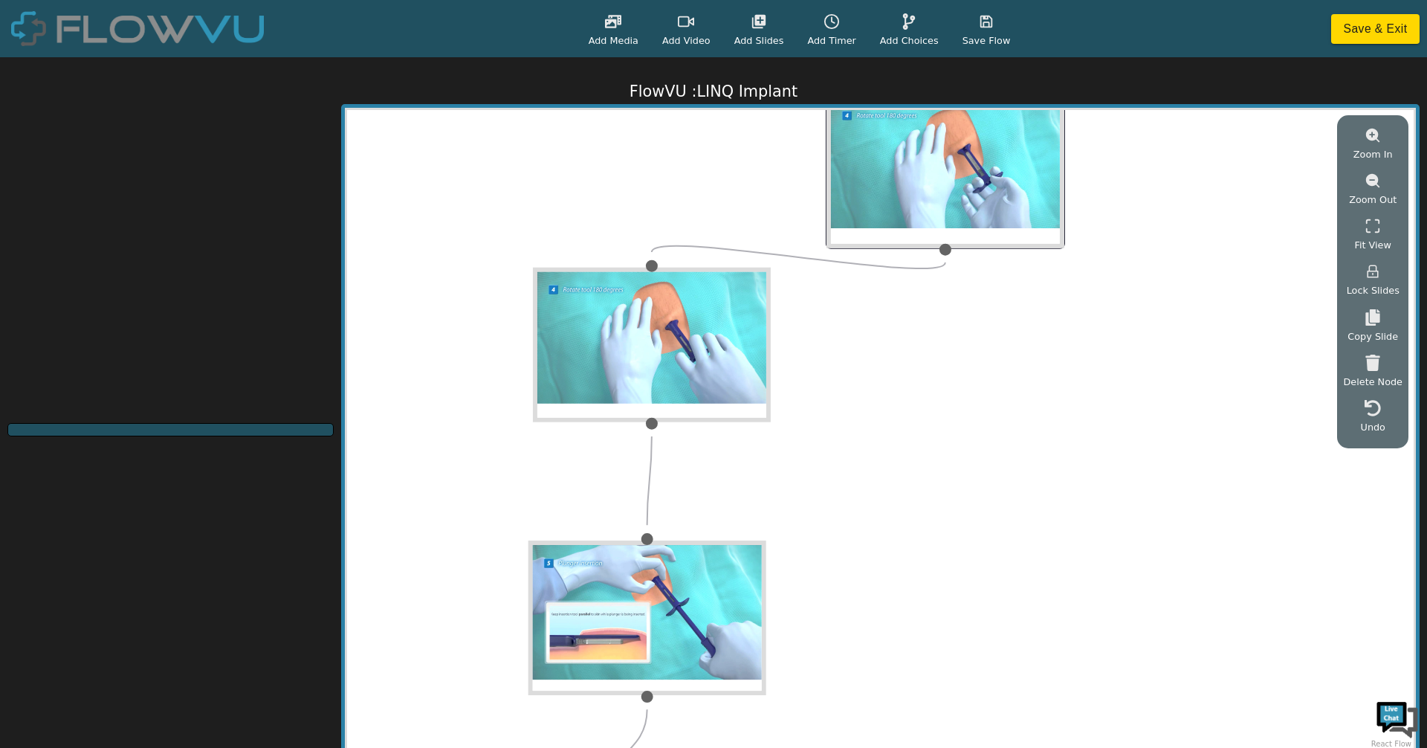
drag, startPoint x: 819, startPoint y: 154, endPoint x: 1029, endPoint y: 236, distance: 225.2
click at [1049, 213] on img at bounding box center [945, 171] width 238 height 155
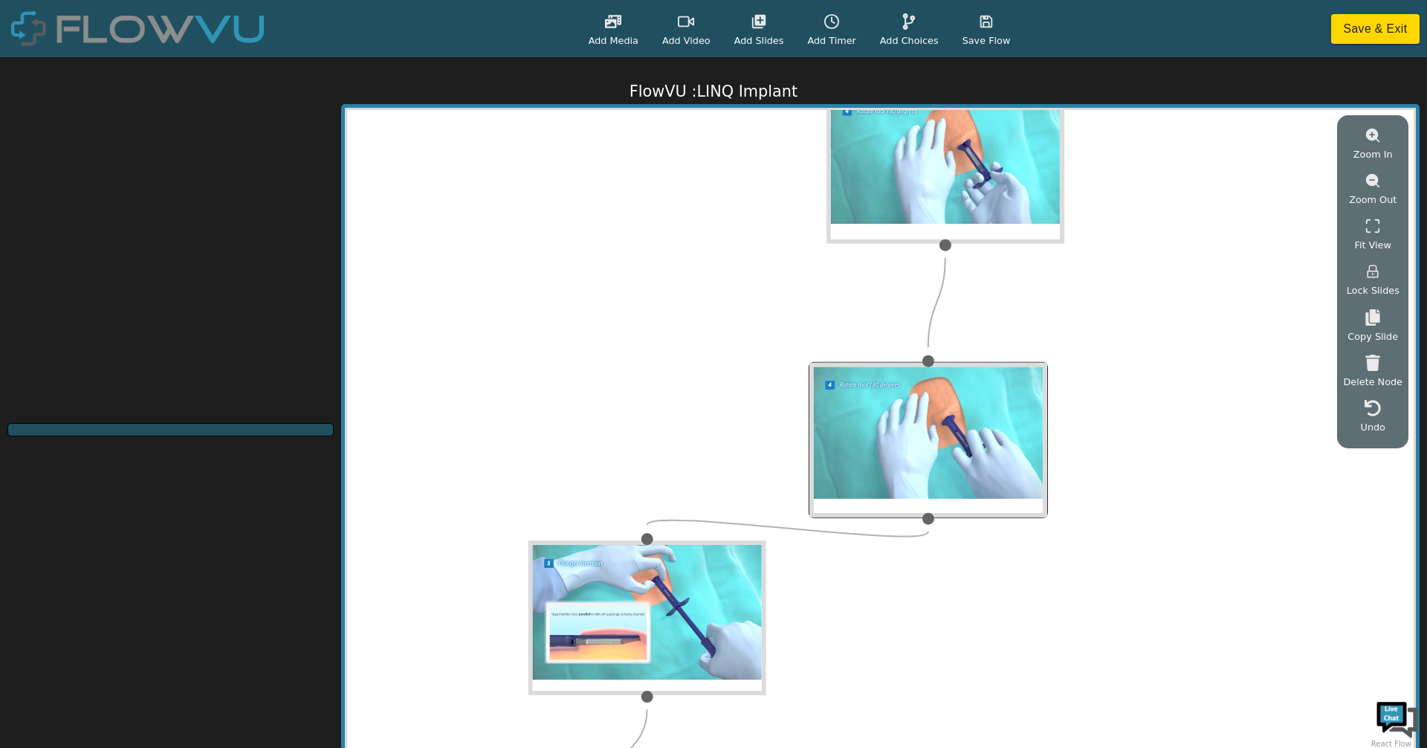
drag, startPoint x: 819, startPoint y: 422, endPoint x: 974, endPoint y: 464, distance: 160.8
click at [974, 464] on img at bounding box center [928, 440] width 238 height 155
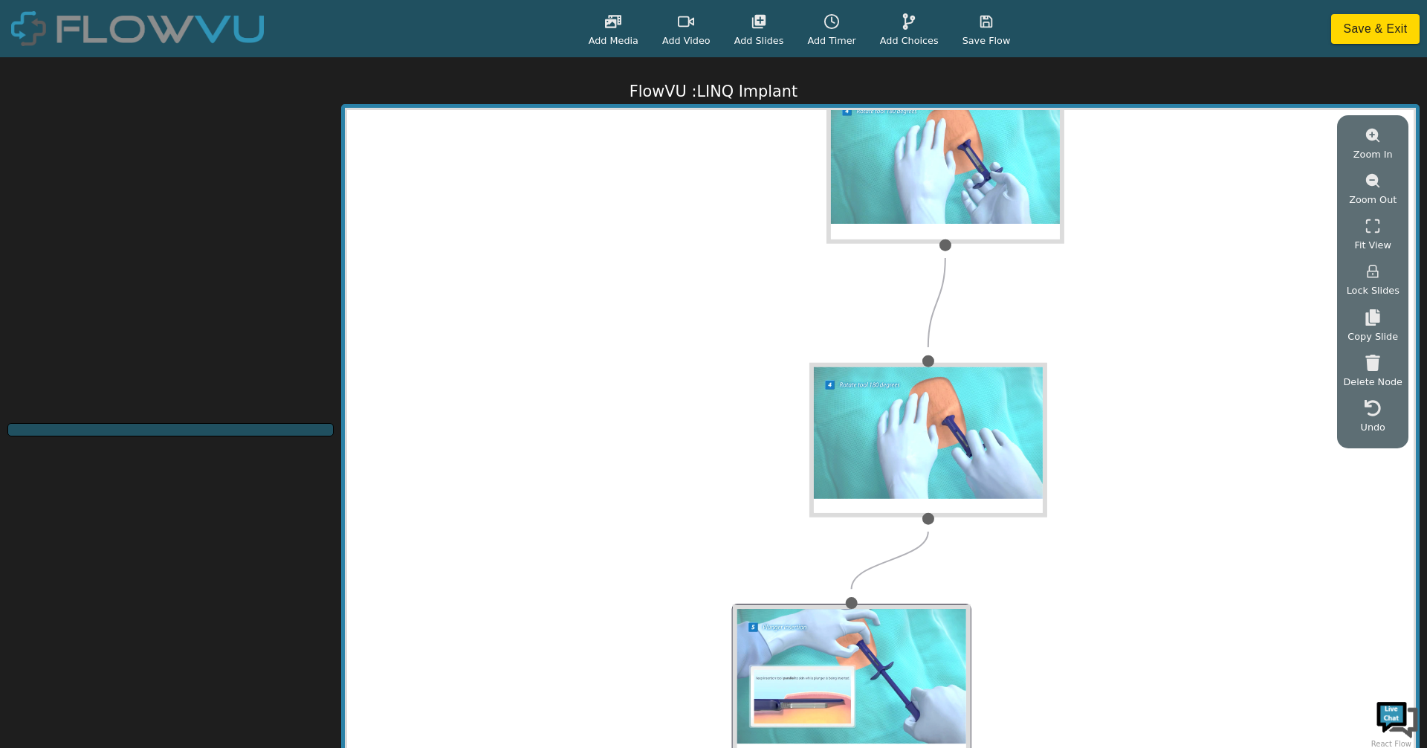
drag, startPoint x: 601, startPoint y: 625, endPoint x: 806, endPoint y: 689, distance: 214.1
click at [806, 689] on img at bounding box center [851, 681] width 238 height 155
click at [1357, 26] on button "Save & Exit" at bounding box center [1375, 29] width 88 height 30
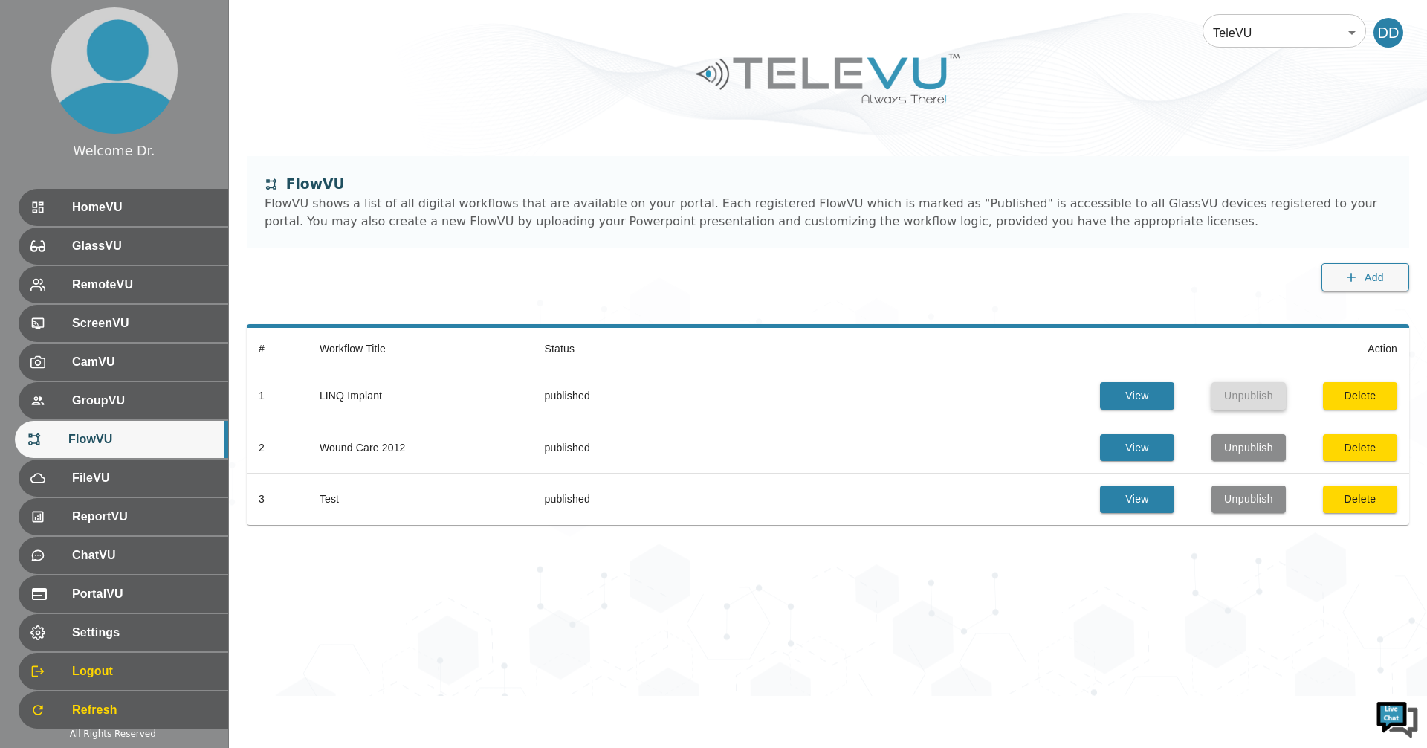
click at [1260, 387] on button "Unpublish" at bounding box center [1248, 395] width 74 height 27
click at [1255, 390] on button "Publish" at bounding box center [1248, 395] width 74 height 27
